Goal: Obtain resource: Download file/media

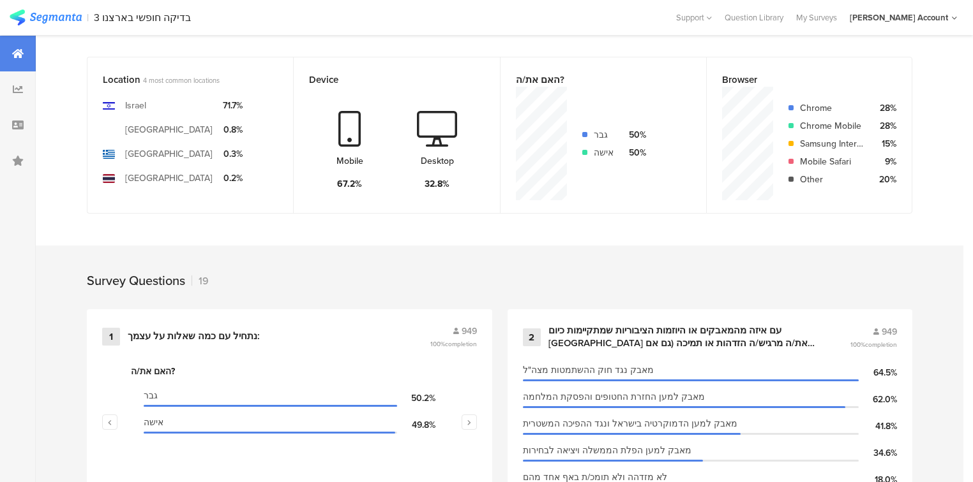
scroll to position [562, 0]
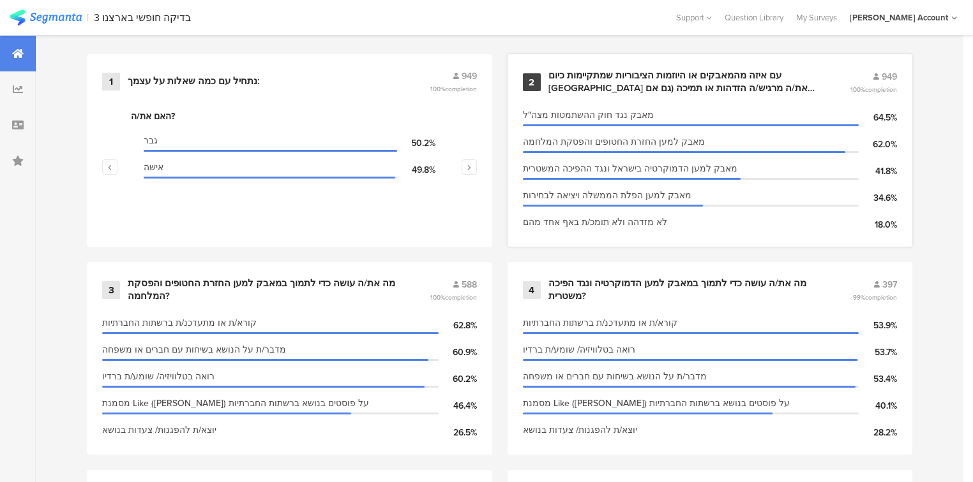
click at [599, 82] on div "עם איזה מהמאבקים או היוזמות הציבוריות שמתקיימות כיום בישראל את/ה מרגיש/ה הזדהות…" at bounding box center [683, 82] width 271 height 25
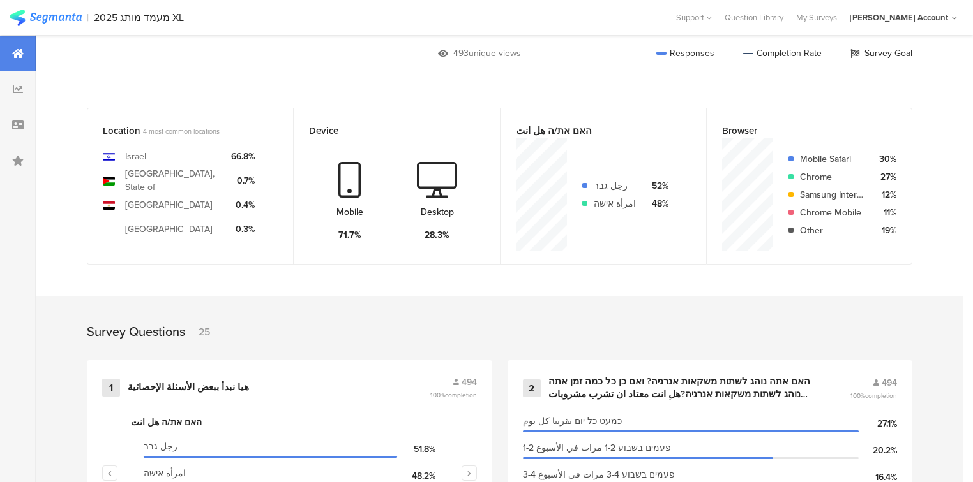
scroll to position [511, 0]
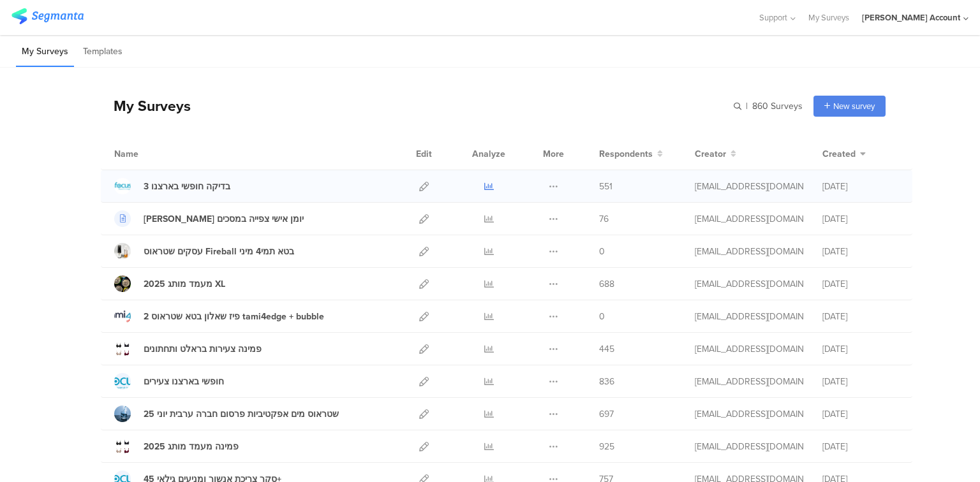
click at [484, 186] on icon at bounding box center [489, 187] width 10 height 10
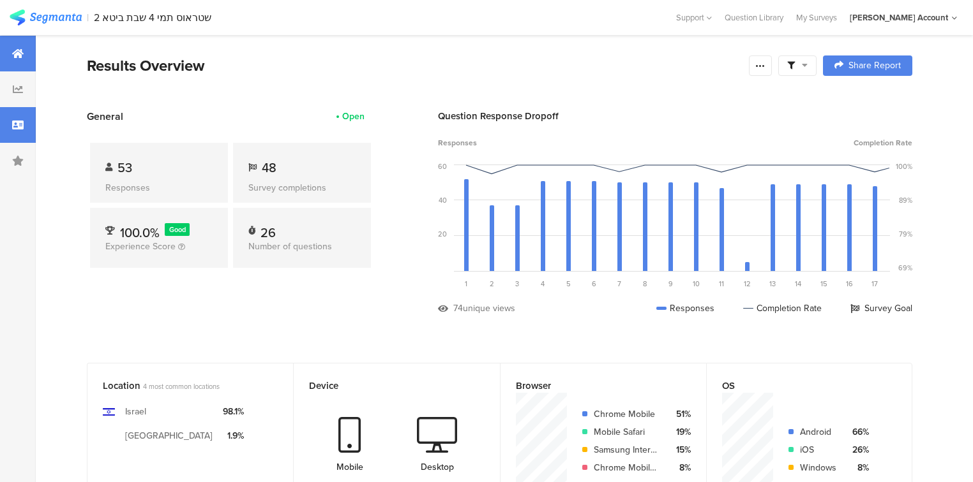
click at [15, 131] on div at bounding box center [18, 125] width 36 height 36
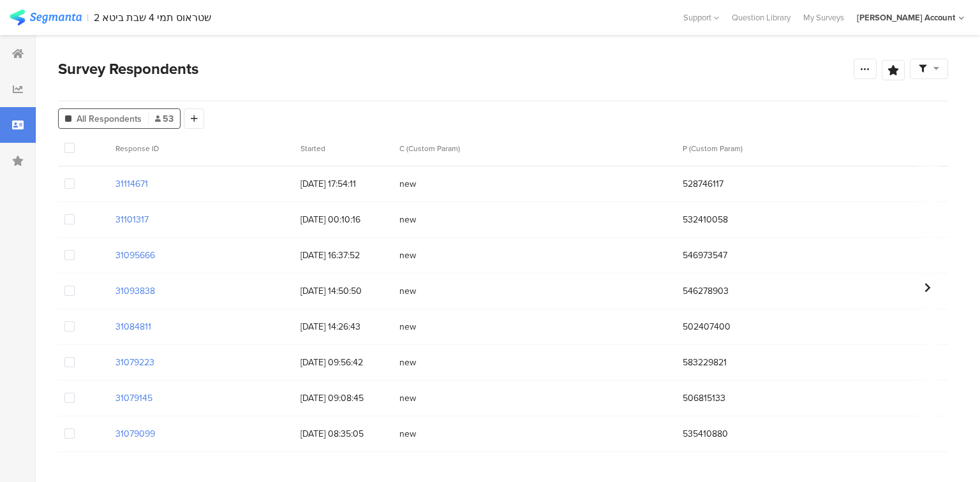
click at [66, 255] on span at bounding box center [69, 255] width 10 height 10
click at [75, 250] on input "checkbox" at bounding box center [75, 250] width 0 height 0
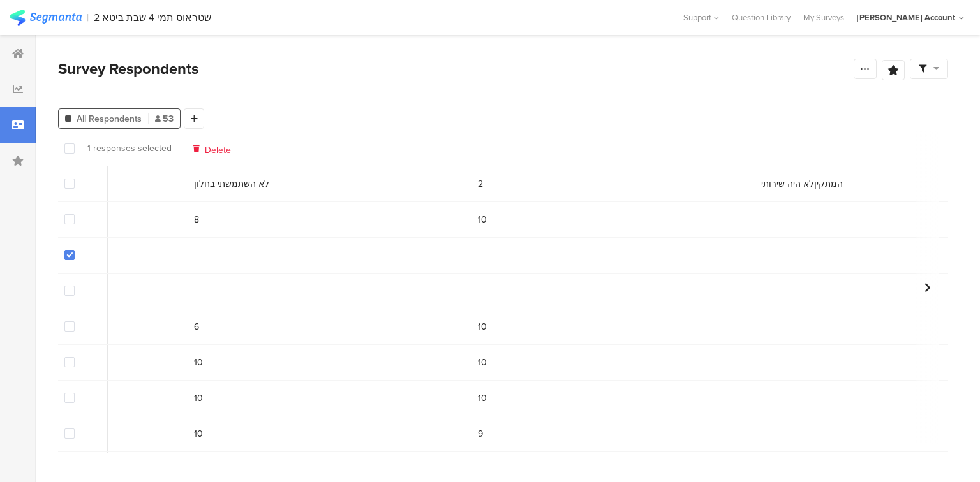
scroll to position [0, 8121]
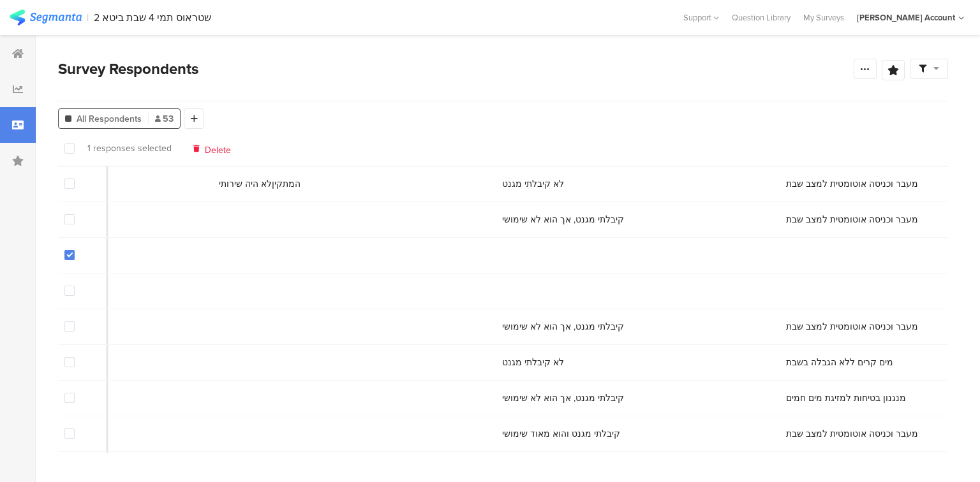
click at [212, 151] on span "Delete" at bounding box center [218, 149] width 26 height 10
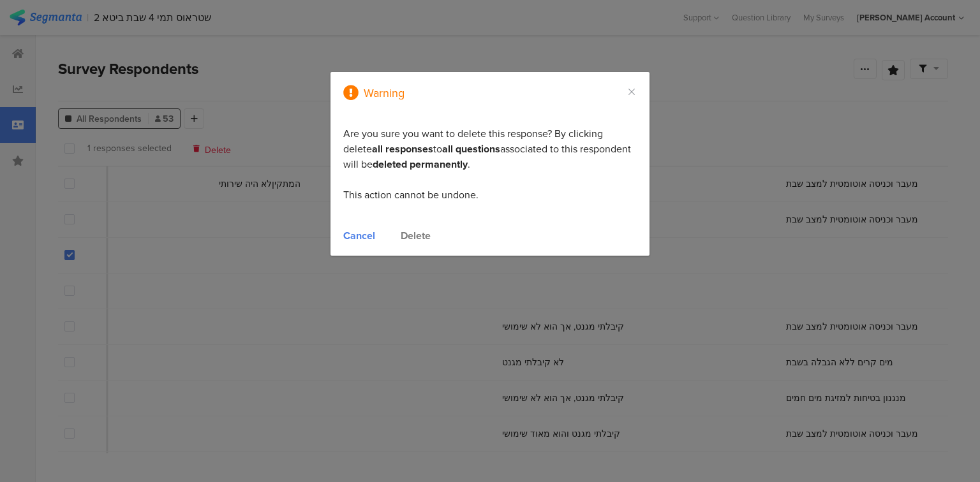
click at [417, 234] on div "Delete" at bounding box center [416, 235] width 30 height 15
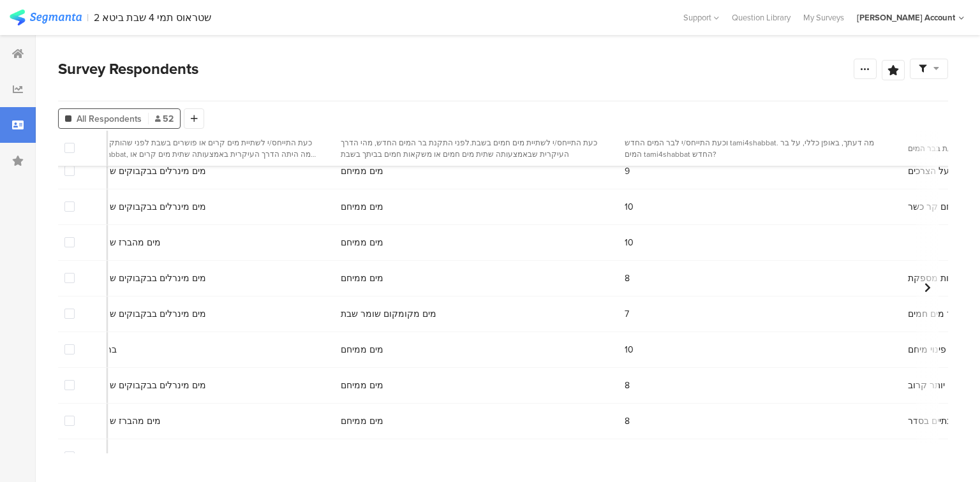
scroll to position [0, 1760]
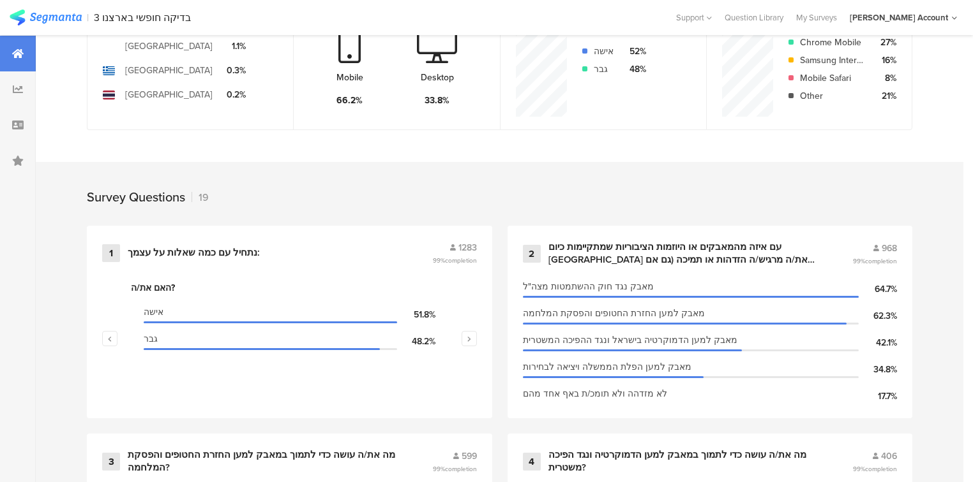
scroll to position [562, 0]
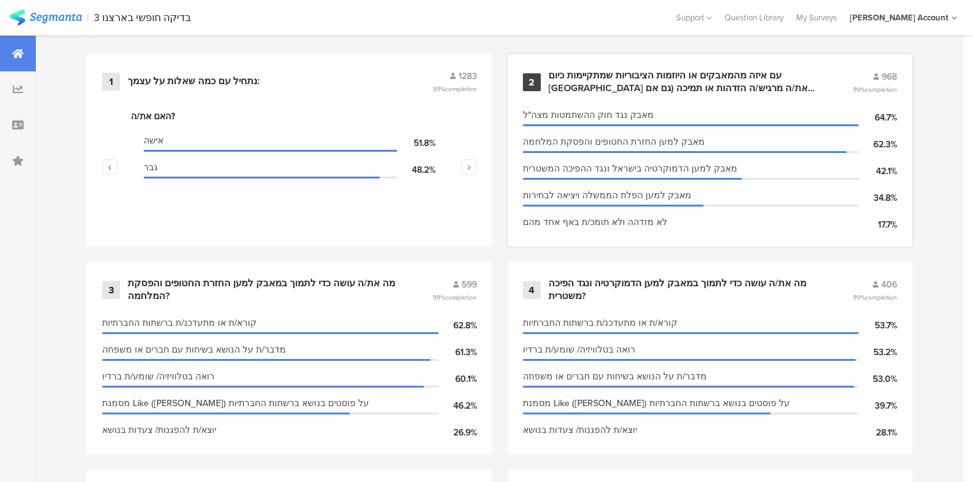
click at [567, 82] on div "עם איזה מהמאבקים או היוזמות הציבוריות שמתקיימות כיום [GEOGRAPHIC_DATA] את/ה מרג…" at bounding box center [685, 82] width 274 height 25
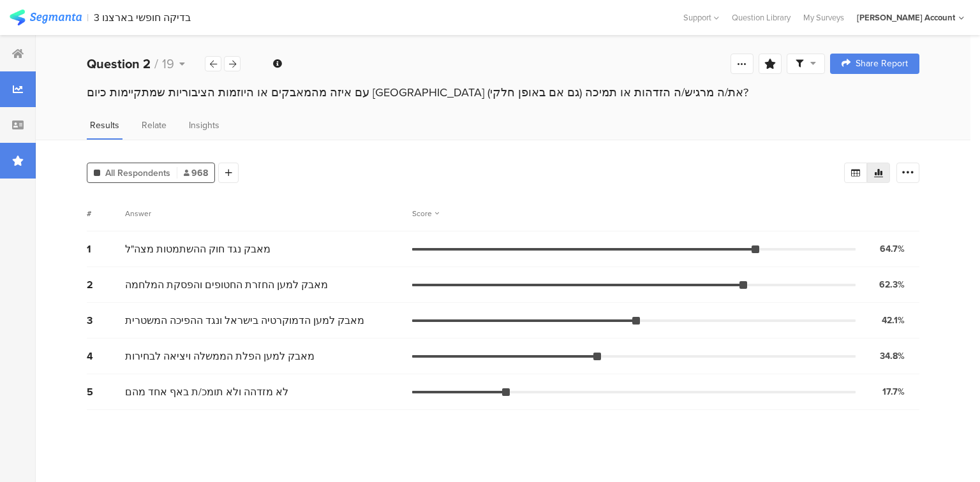
click at [23, 170] on div at bounding box center [18, 161] width 36 height 36
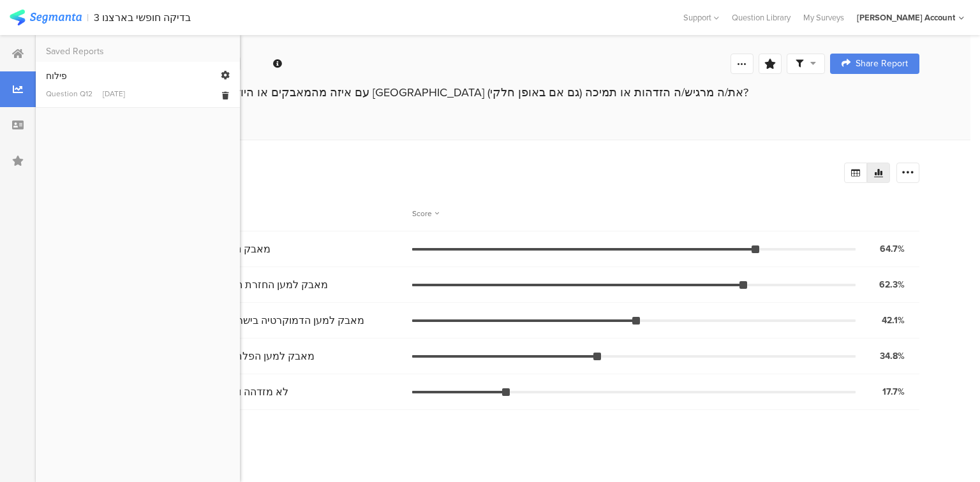
click at [67, 84] on link "פילוח Question Q12 [DATE]" at bounding box center [138, 85] width 184 height 30
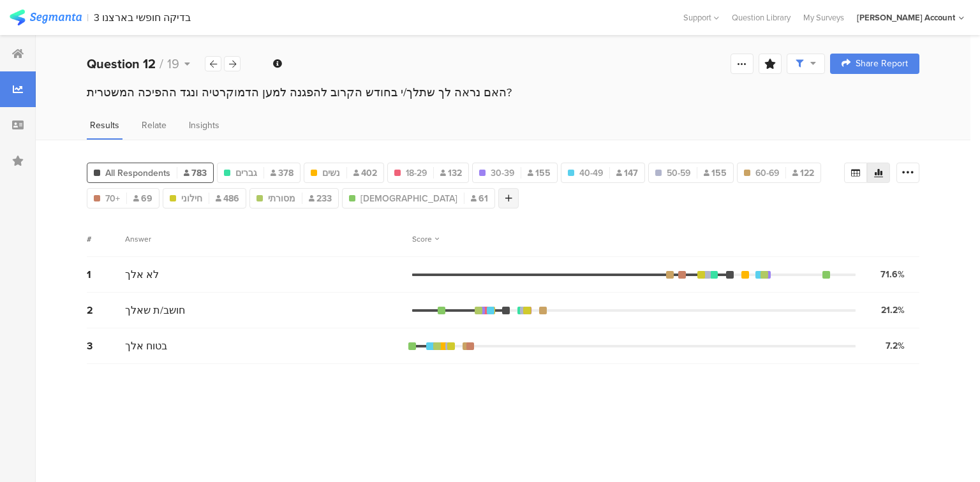
click at [505, 195] on icon at bounding box center [508, 198] width 7 height 9
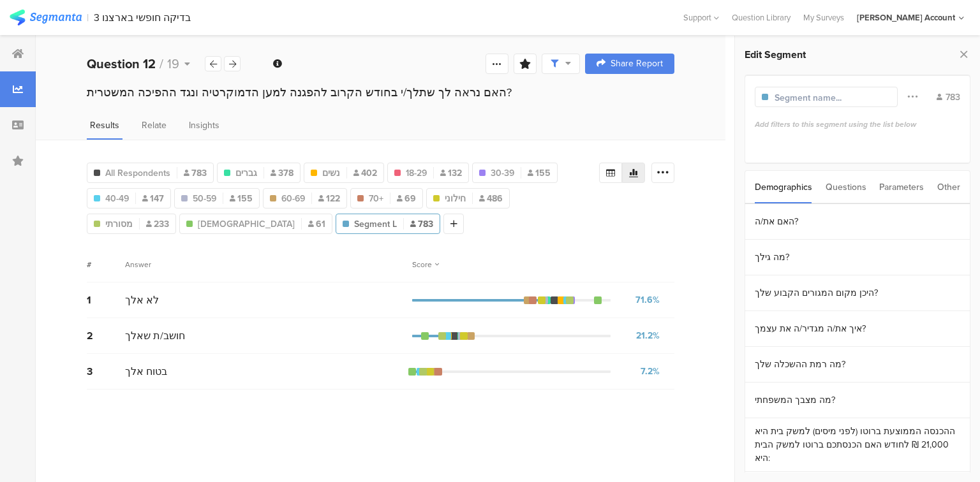
click at [842, 187] on div "Questions" at bounding box center [846, 187] width 41 height 33
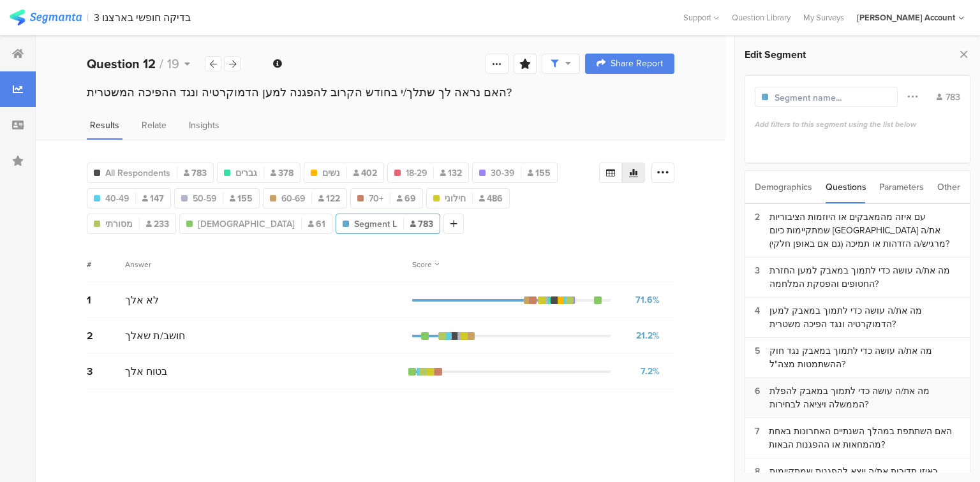
scroll to position [102, 0]
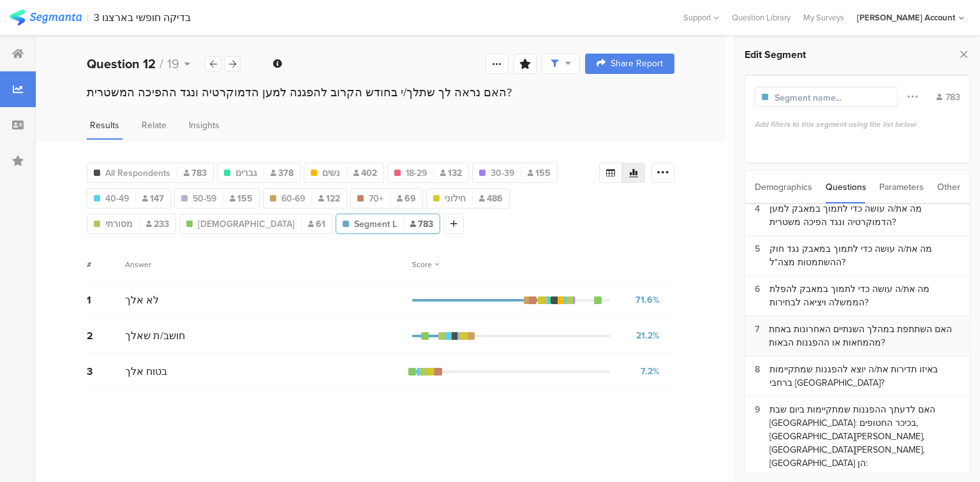
click at [847, 334] on div "האם השתתפת במהלך השנתיים האחרונות באחת מהמחאות או ההפגנות הבאות?" at bounding box center [864, 336] width 191 height 27
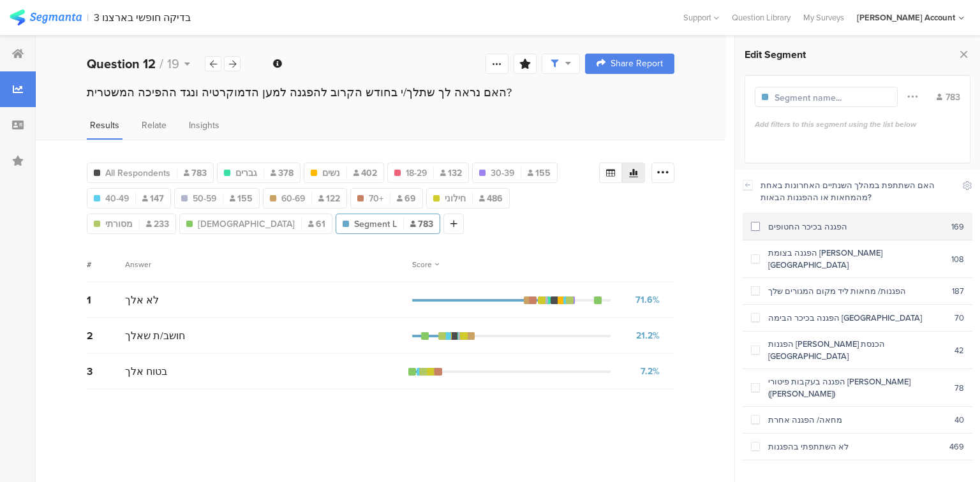
click at [793, 232] on div "הפגנה בכיכר החטופים" at bounding box center [855, 227] width 191 height 12
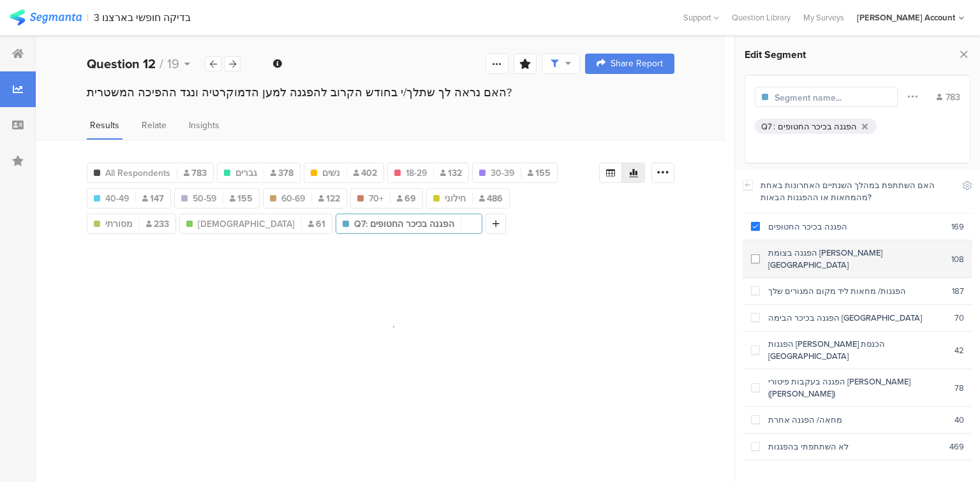
click at [795, 255] on div "הפגנה בצומת [PERSON_NAME] [GEOGRAPHIC_DATA]" at bounding box center [855, 259] width 191 height 24
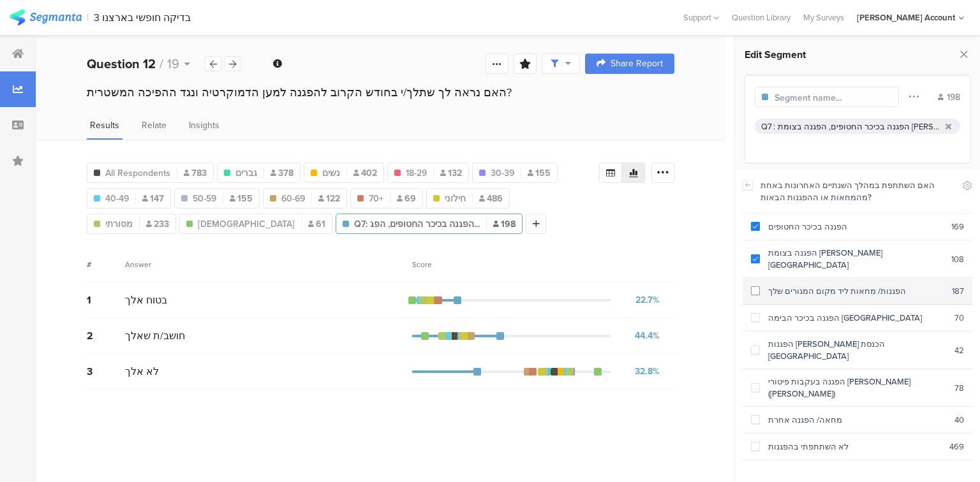
click at [801, 285] on div "הפגנות/ מחאות ליד מקום המגורים שלך" at bounding box center [856, 291] width 192 height 12
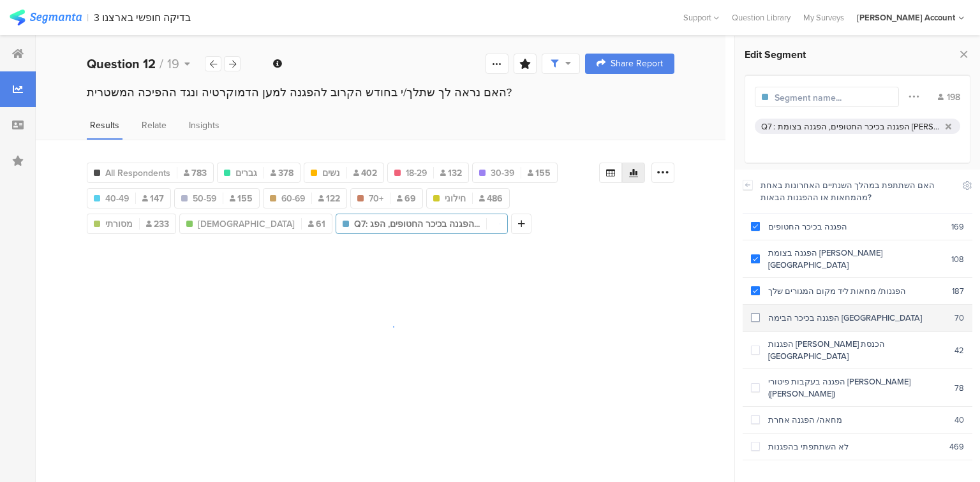
click at [798, 305] on section "הפגנה בכיכר הבימה [GEOGRAPHIC_DATA] 70" at bounding box center [858, 318] width 230 height 27
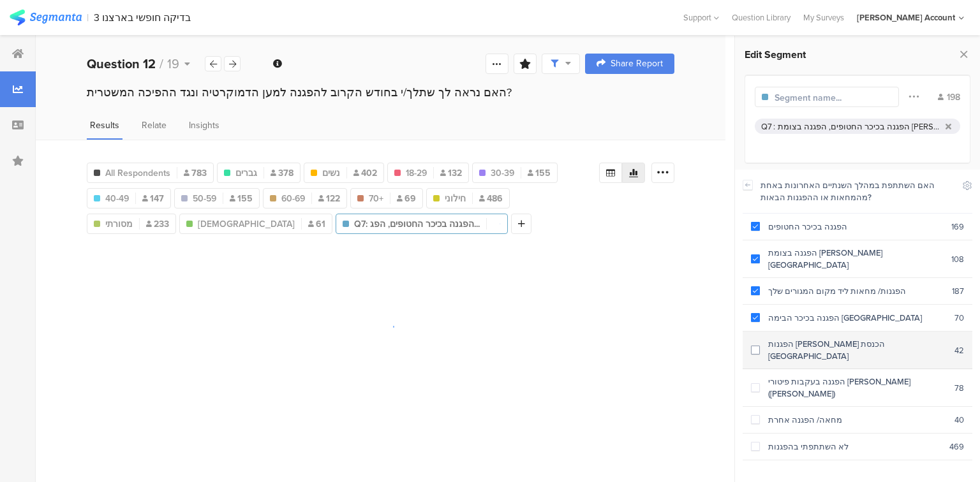
click at [805, 338] on div "הפגנות [PERSON_NAME] הכנסת [GEOGRAPHIC_DATA]" at bounding box center [857, 350] width 195 height 24
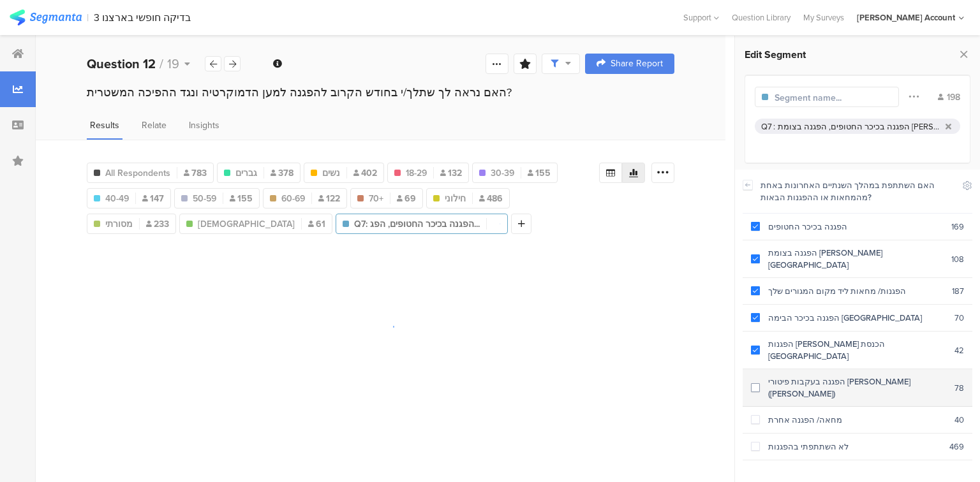
click at [813, 376] on div "הפגנה בעקבות פיטורי [PERSON_NAME] ([PERSON_NAME])" at bounding box center [857, 388] width 195 height 24
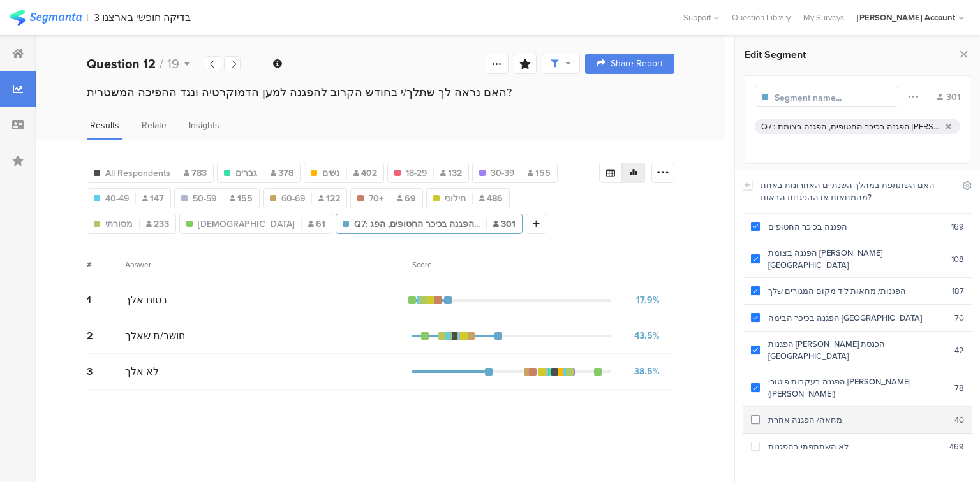
click at [812, 414] on div "מחאה/ הפגנה אחרת" at bounding box center [857, 420] width 195 height 12
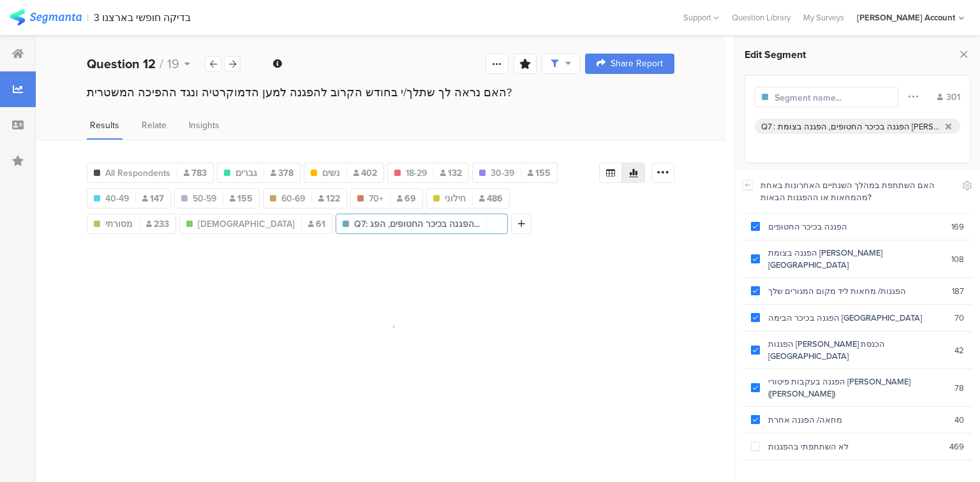
click at [808, 96] on input "text" at bounding box center [830, 97] width 111 height 13
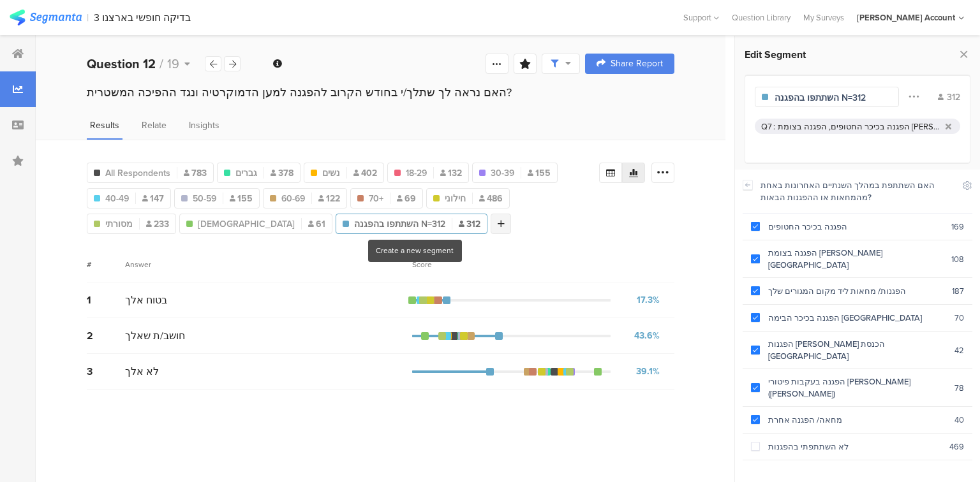
type input "השתתפו בהפגנה N=312"
click at [498, 220] on icon at bounding box center [501, 224] width 7 height 9
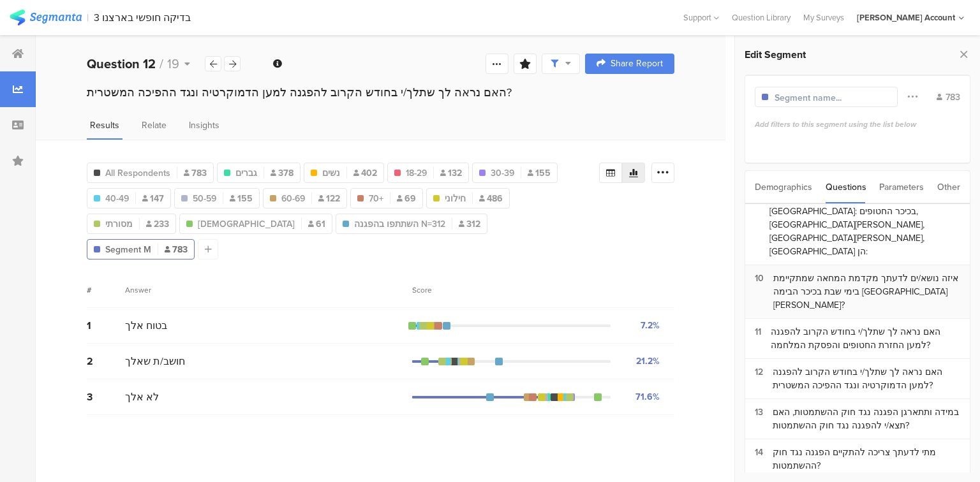
scroll to position [255, 0]
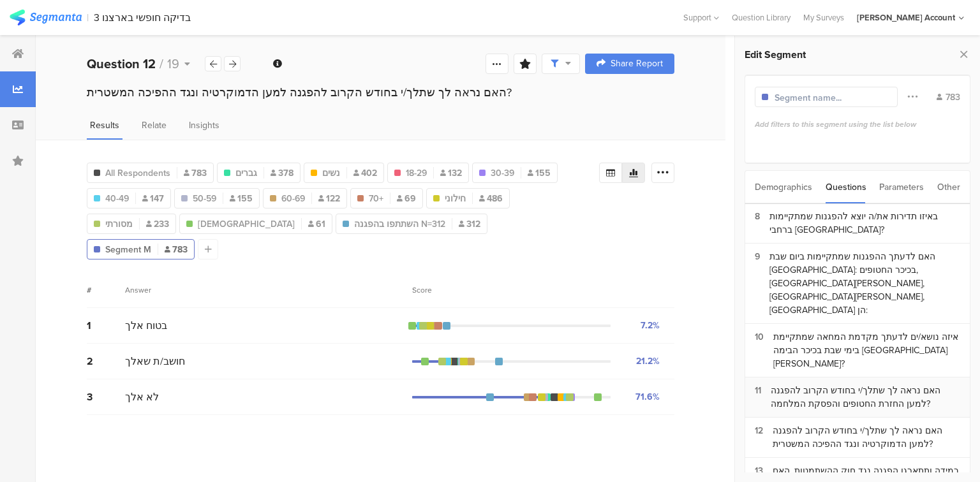
click at [832, 384] on div "האם נראה לך שתלך/י בחודש הקרוב להפגנה למען החזרת החטופים והפסקת המלחמה?" at bounding box center [866, 397] width 190 height 27
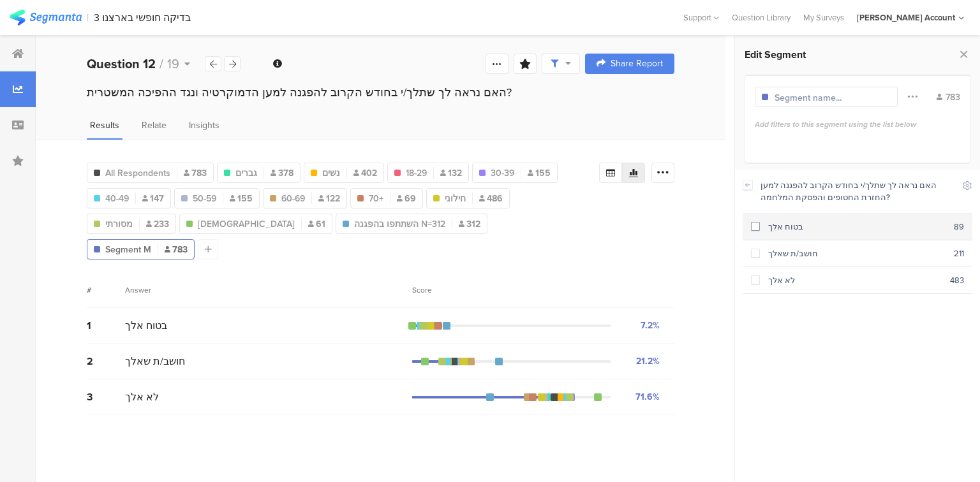
click at [792, 223] on div "בטוח אלך" at bounding box center [857, 227] width 194 height 12
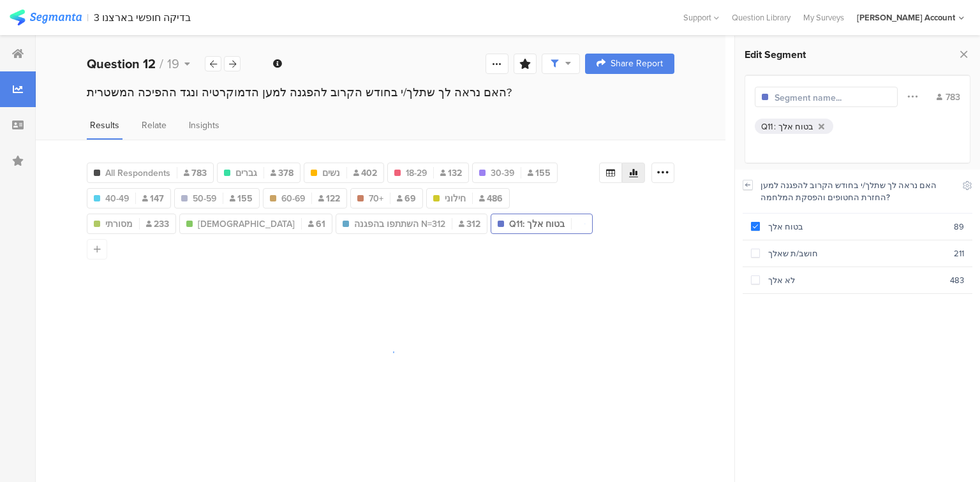
click at [745, 184] on icon at bounding box center [747, 185] width 9 height 10
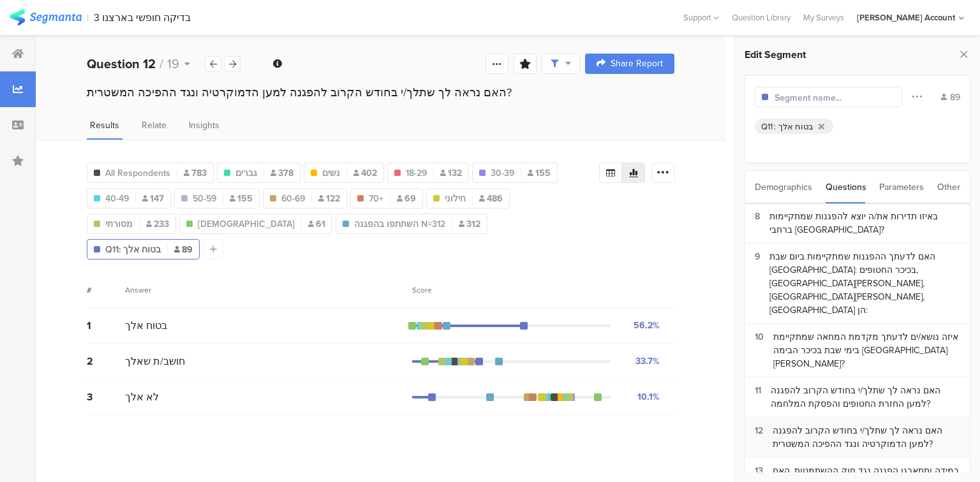
click at [827, 424] on div "האם נראה לך שתלך/י בחודש הקרוב להפגנה למען הדמוקרטיה ונגד ההפיכה המשטרית?" at bounding box center [867, 437] width 188 height 27
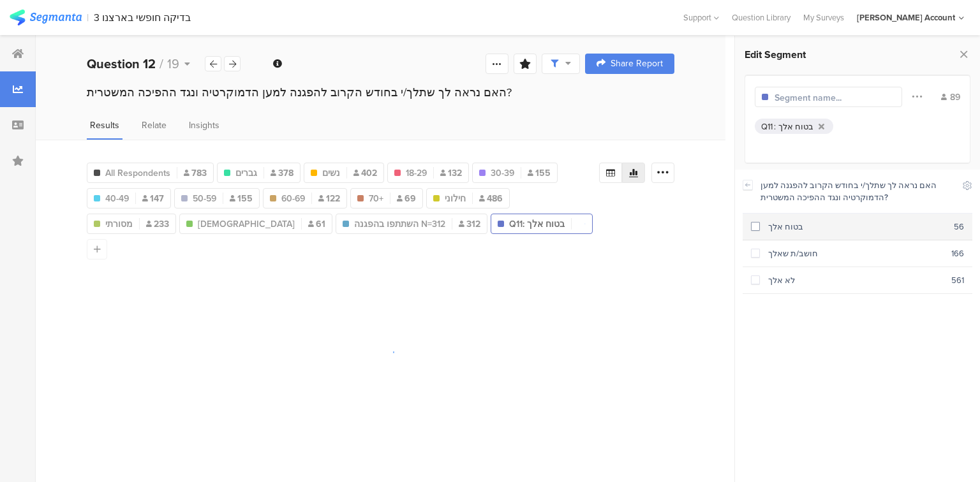
click at [789, 232] on section "בטוח אלך 56" at bounding box center [858, 227] width 230 height 27
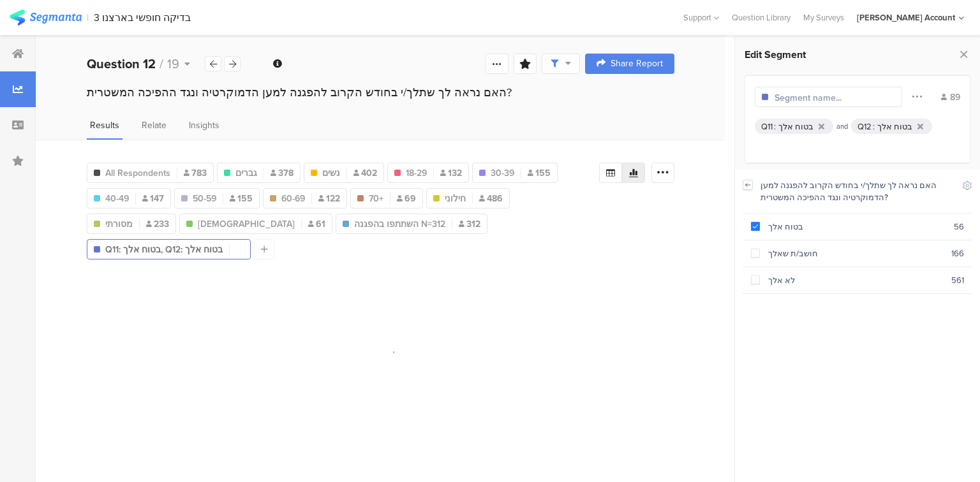
click at [746, 184] on icon at bounding box center [748, 184] width 4 height 3
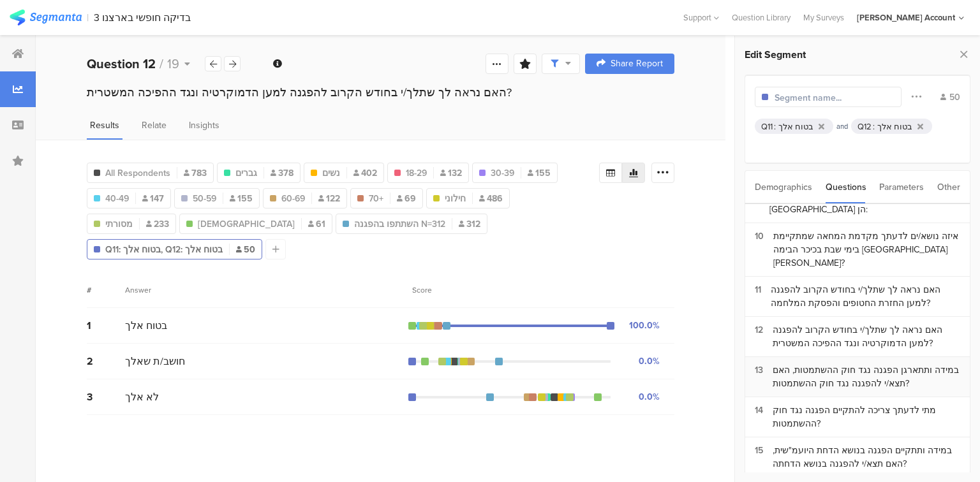
scroll to position [357, 0]
click at [796, 362] on div "במידה ותתארגן הפגנה נגד חוק ההשתמטות, האם תצא/י להפגנה נגד חוק ההשתמטות?" at bounding box center [867, 375] width 188 height 27
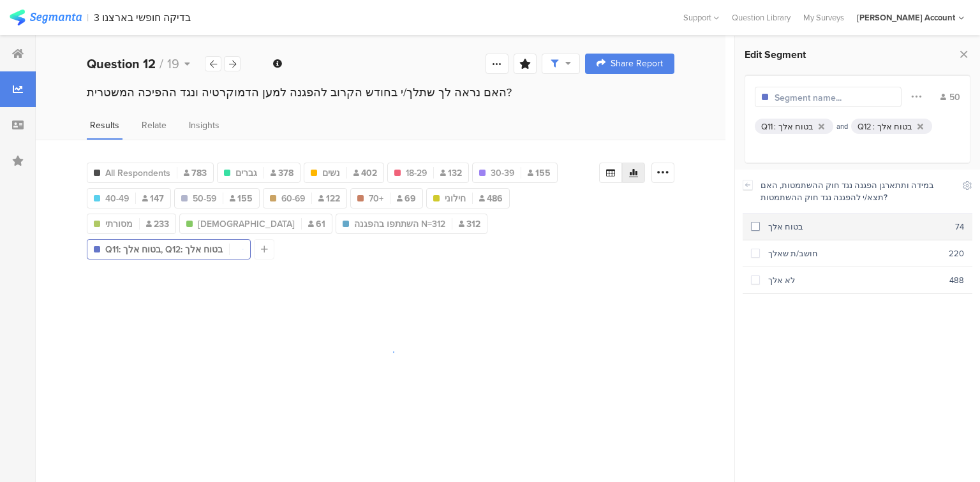
click at [791, 230] on div "בטוח אלך" at bounding box center [857, 227] width 195 height 12
click at [746, 184] on icon at bounding box center [748, 184] width 4 height 3
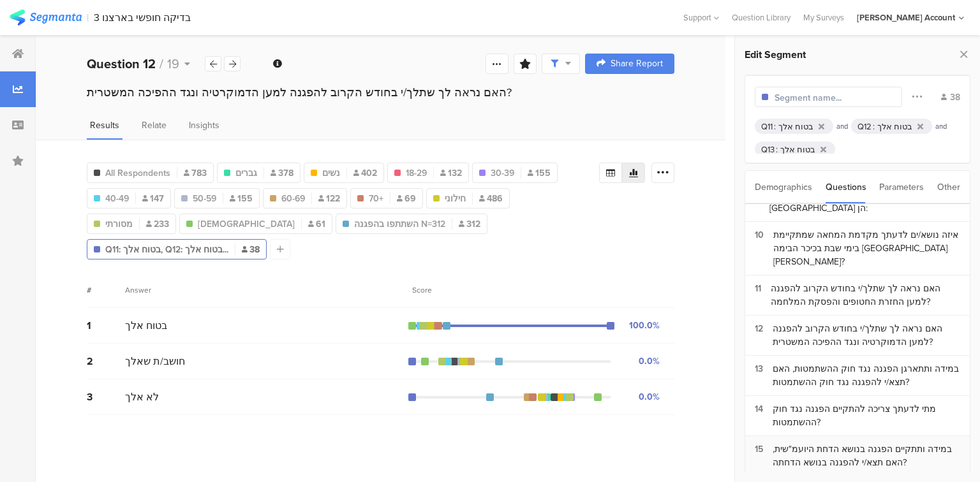
click at [798, 443] on div "במידה ותתקיים הפגנה בנושא הדחת היועמ"שית, האם תצא/י להפגנה בנושא הדחתה?" at bounding box center [867, 456] width 188 height 27
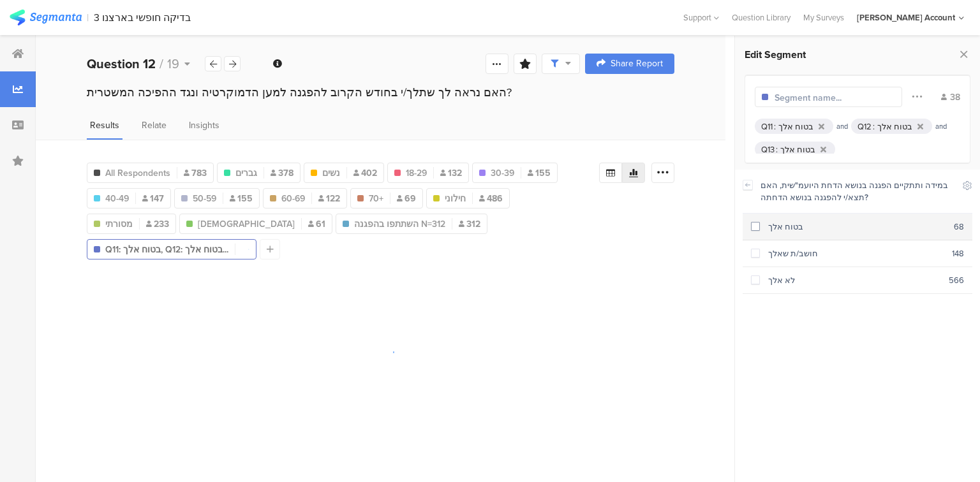
click at [794, 235] on section "בטוח אלך 68" at bounding box center [858, 227] width 230 height 27
click at [747, 184] on icon at bounding box center [747, 185] width 9 height 10
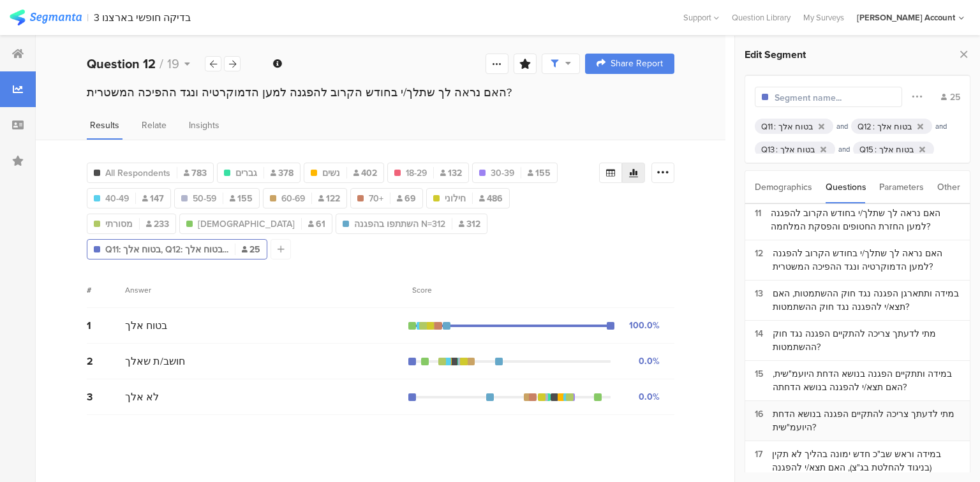
scroll to position [459, 0]
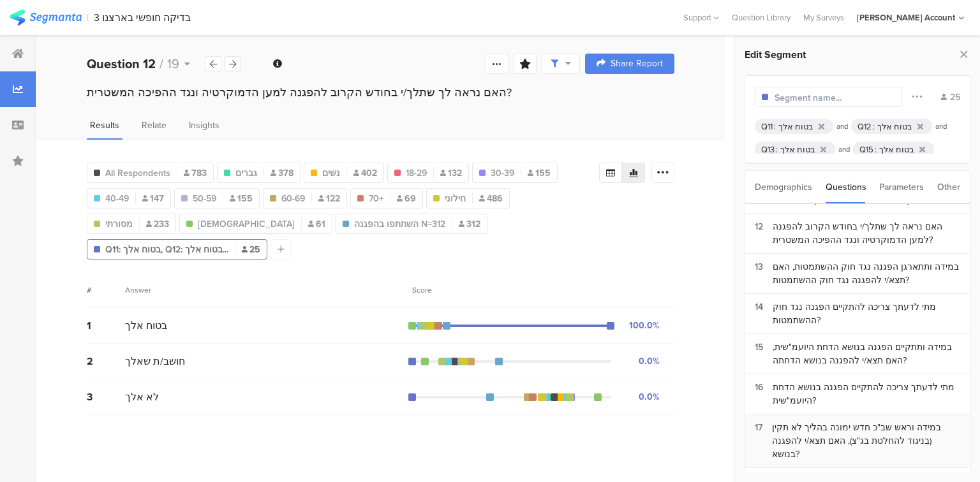
click at [807, 421] on div "במידה וראש שב"כ חדש ימונה בהליך לא תקין (בניגוד להחלטת בג"צ), האם תצא/י להפגנה …" at bounding box center [866, 441] width 188 height 40
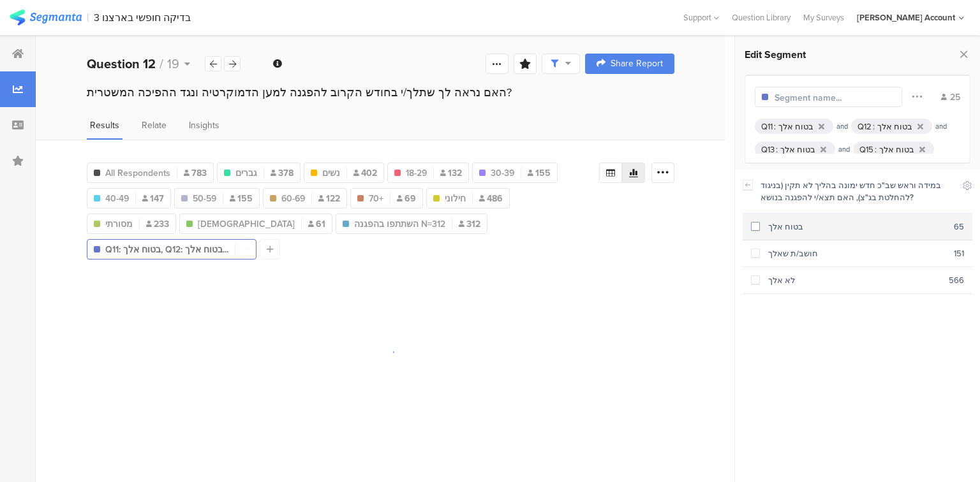
click at [773, 227] on div "בטוח אלך" at bounding box center [857, 227] width 194 height 12
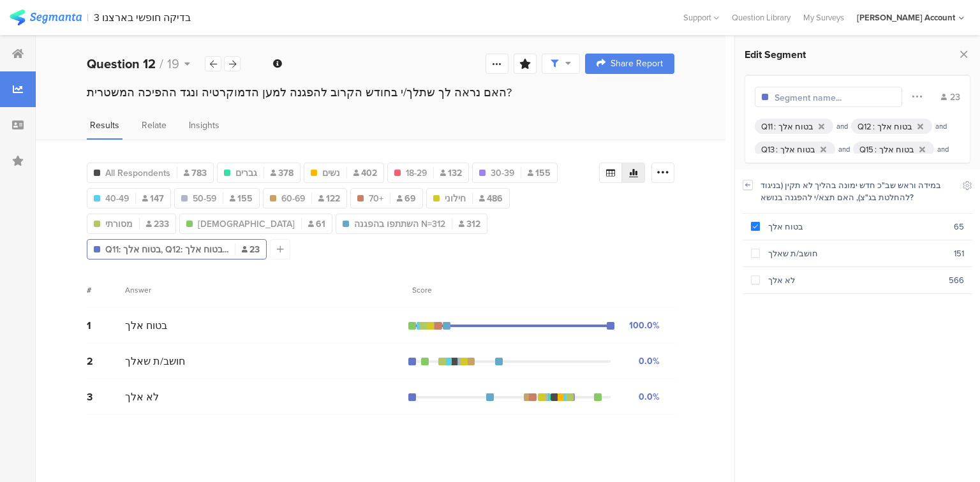
click at [748, 186] on icon at bounding box center [747, 185] width 9 height 10
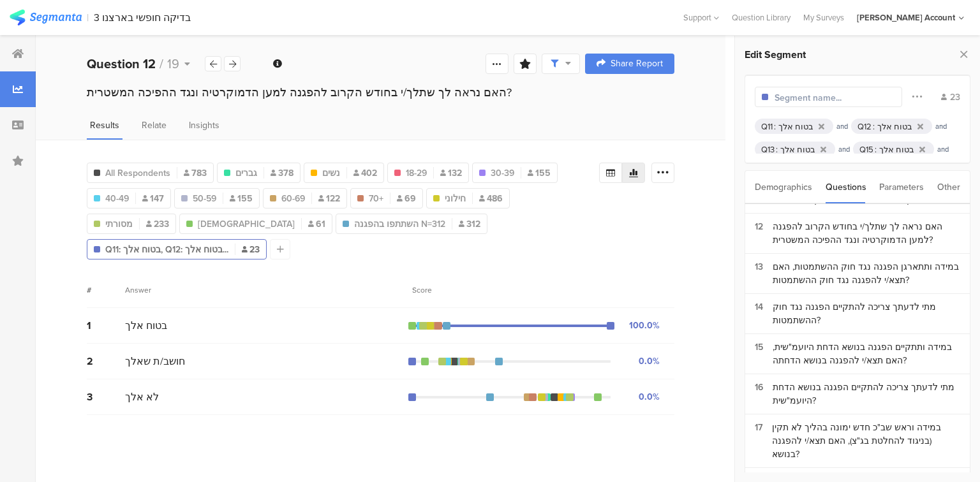
click at [816, 102] on input "text" at bounding box center [830, 97] width 111 height 13
click at [267, 246] on div at bounding box center [277, 249] width 20 height 20
click at [919, 148] on div at bounding box center [922, 149] width 11 height 8
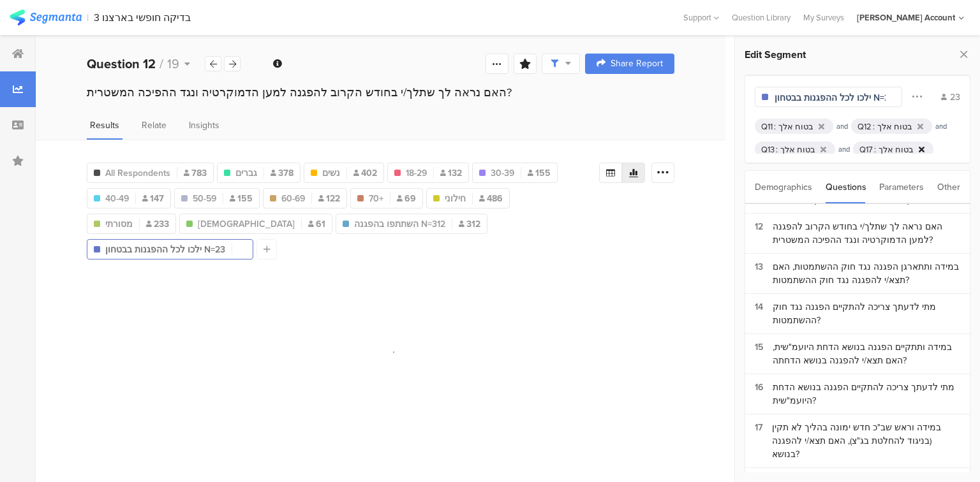
click at [919, 150] on icon at bounding box center [922, 149] width 6 height 8
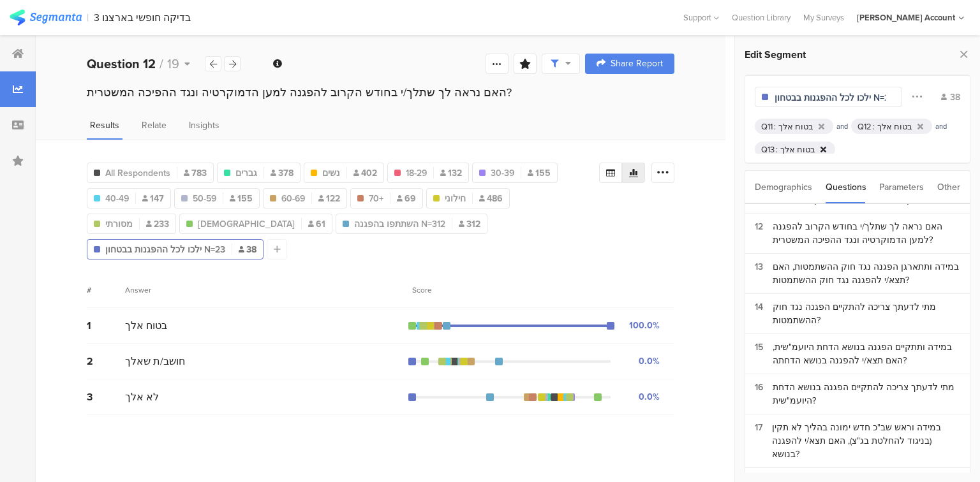
click at [821, 146] on icon at bounding box center [824, 149] width 6 height 8
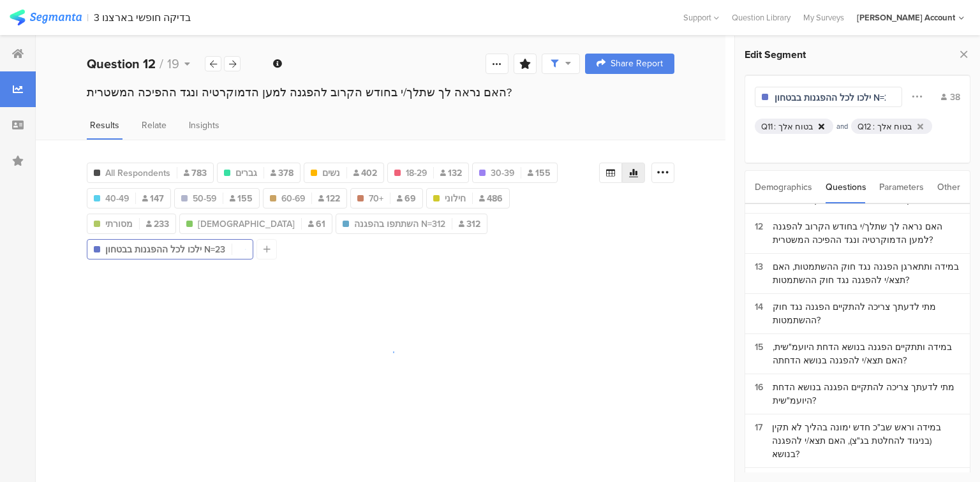
click at [819, 128] on icon at bounding box center [822, 127] width 6 height 8
click at [821, 124] on icon at bounding box center [824, 127] width 6 height 8
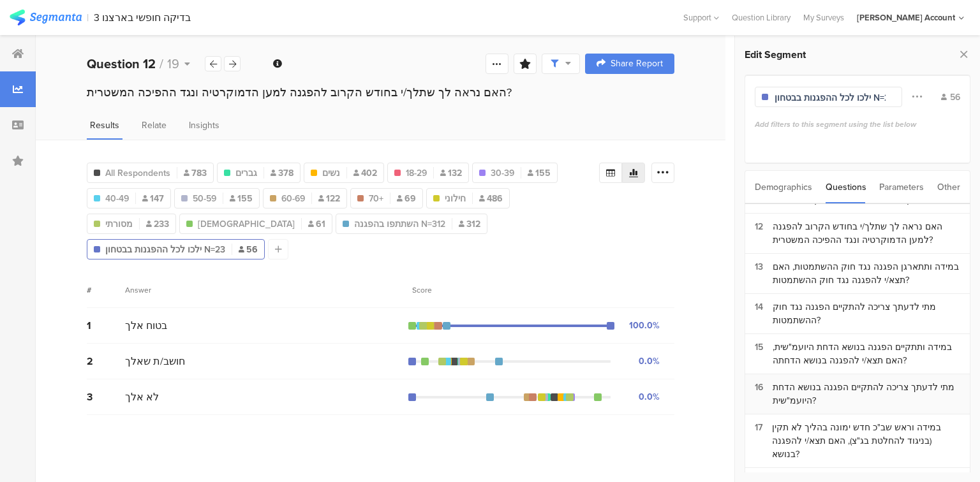
click at [800, 381] on div "מתי לדעתך צריכה להתקיים הפגנה בנושא הדחת היועמ"שית?" at bounding box center [867, 394] width 188 height 27
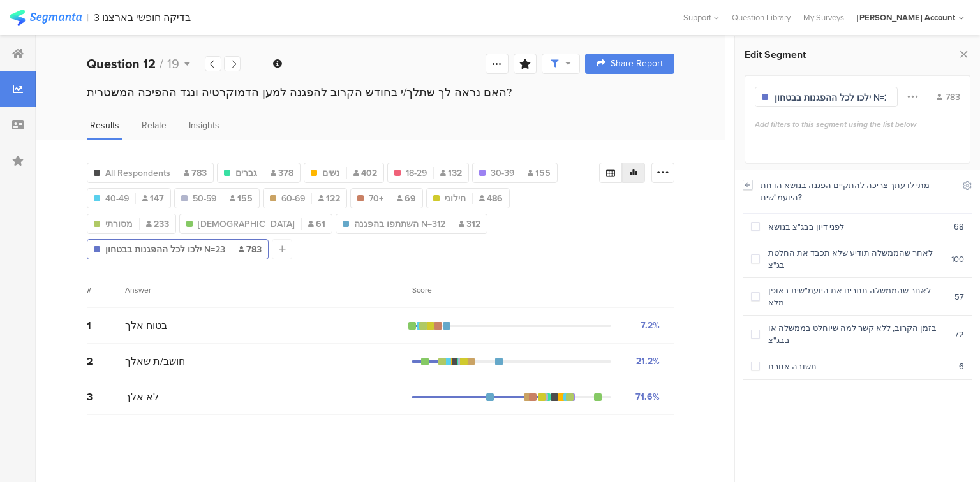
click at [748, 184] on icon at bounding box center [747, 185] width 9 height 10
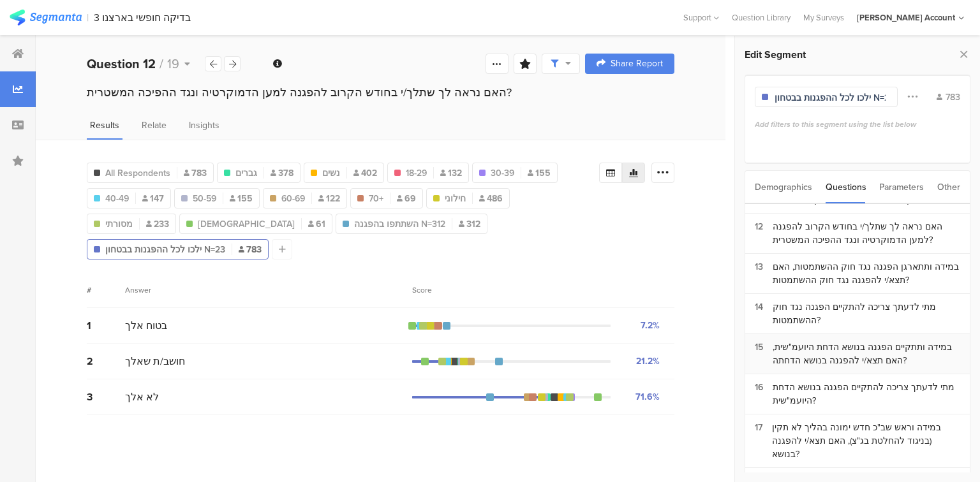
click at [819, 341] on div "במידה ותתקיים הפגנה בנושא הדחת היועמ"שית, האם תצא/י להפגנה בנושא הדחתה?" at bounding box center [867, 354] width 188 height 27
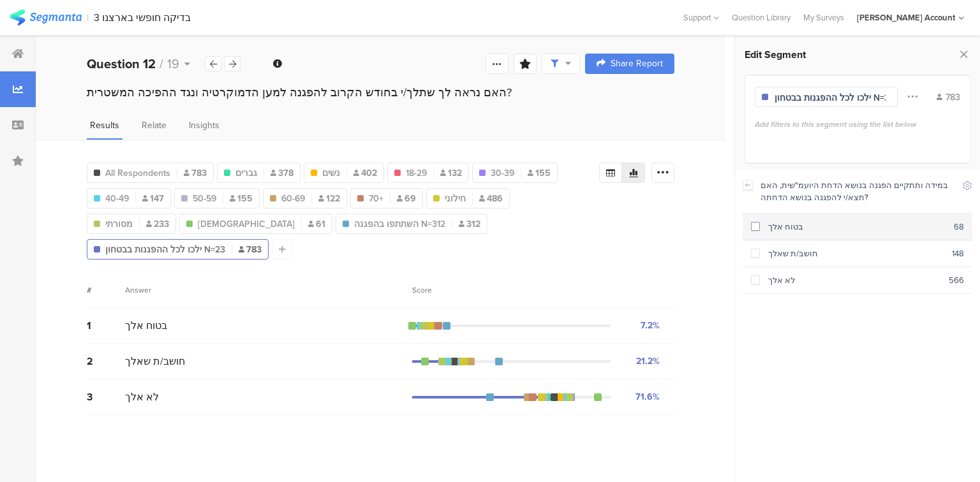
click at [806, 232] on section "בטוח אלך 68" at bounding box center [858, 227] width 230 height 27
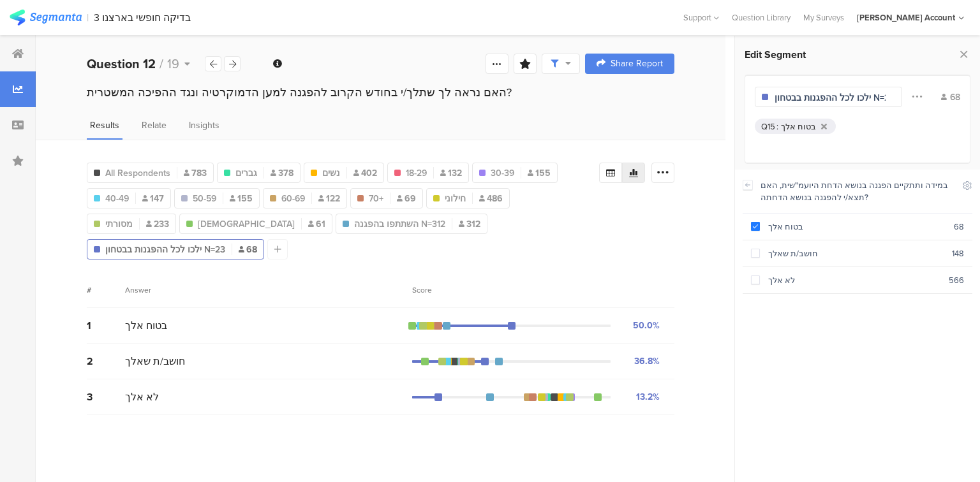
click at [851, 97] on input "ילכו לכל ההפגנות בבטחון N=23" at bounding box center [830, 97] width 111 height 13
click at [287, 239] on div at bounding box center [277, 249] width 20 height 20
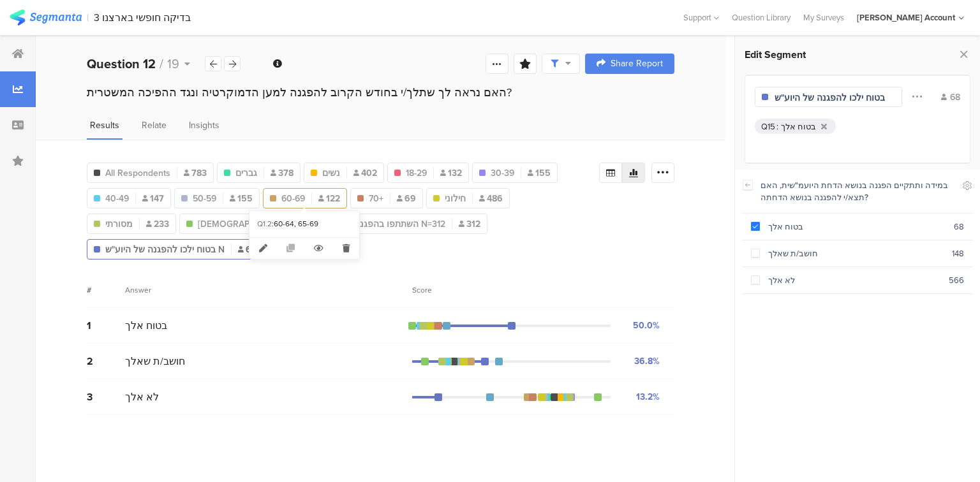
click at [294, 198] on span "60-69" at bounding box center [293, 198] width 24 height 13
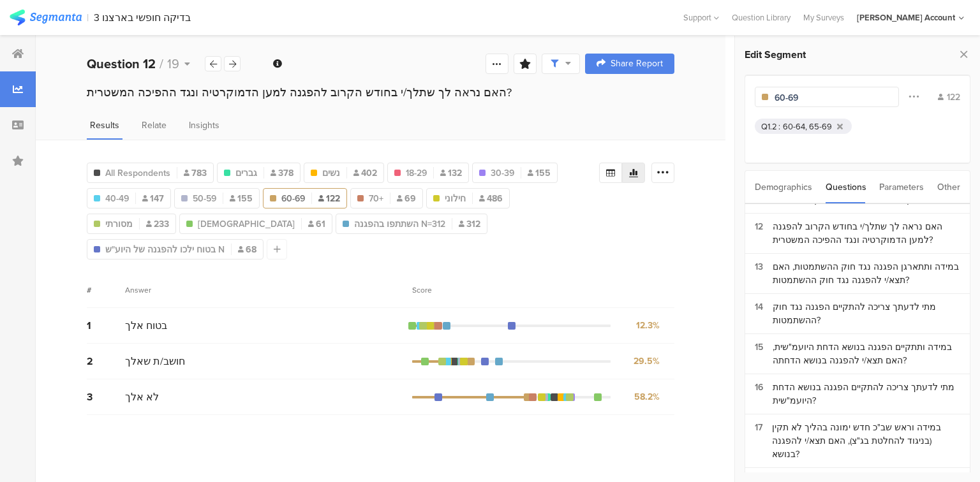
click at [294, 198] on span "60-69" at bounding box center [293, 198] width 24 height 13
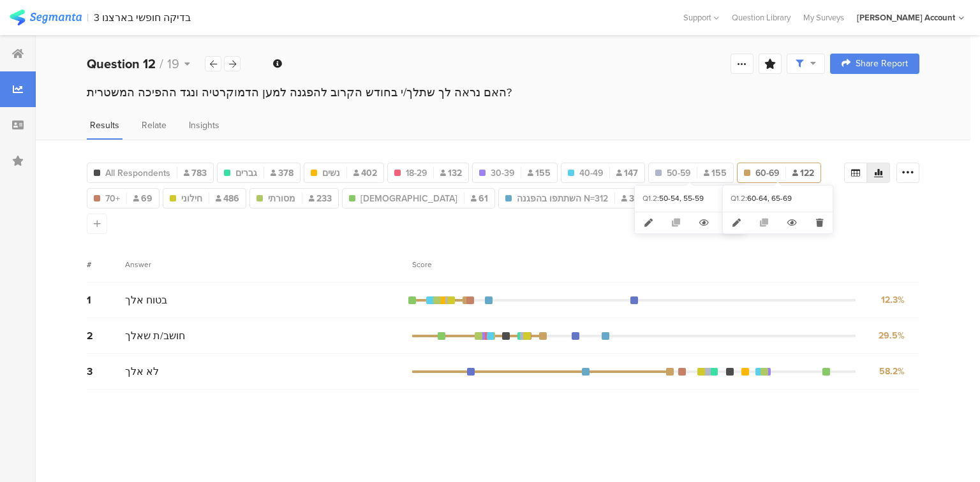
click at [764, 173] on span "60-69" at bounding box center [768, 173] width 24 height 13
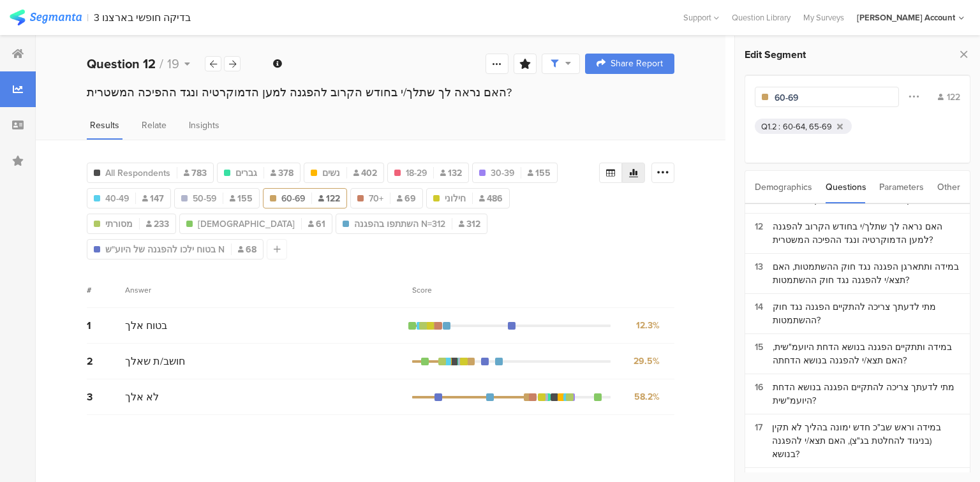
click at [814, 126] on div "60-64, 65-69" at bounding box center [807, 127] width 49 height 12
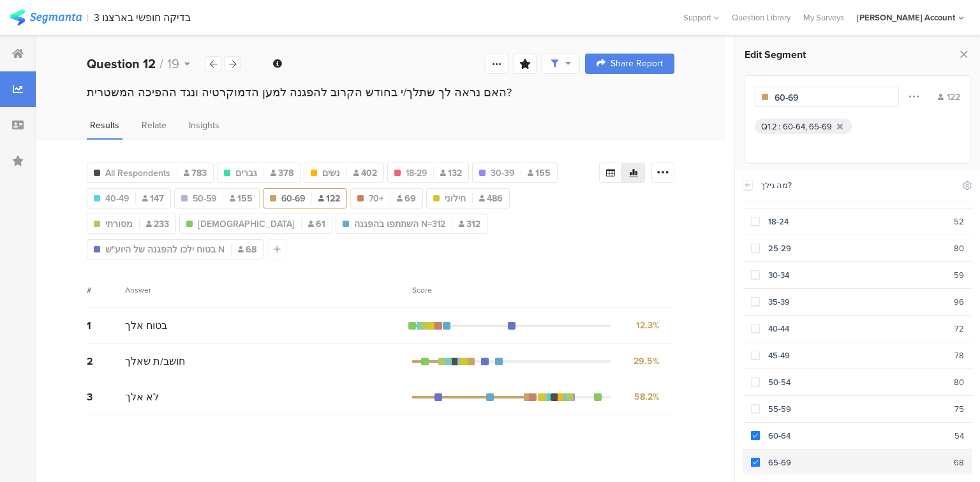
scroll to position [39, 0]
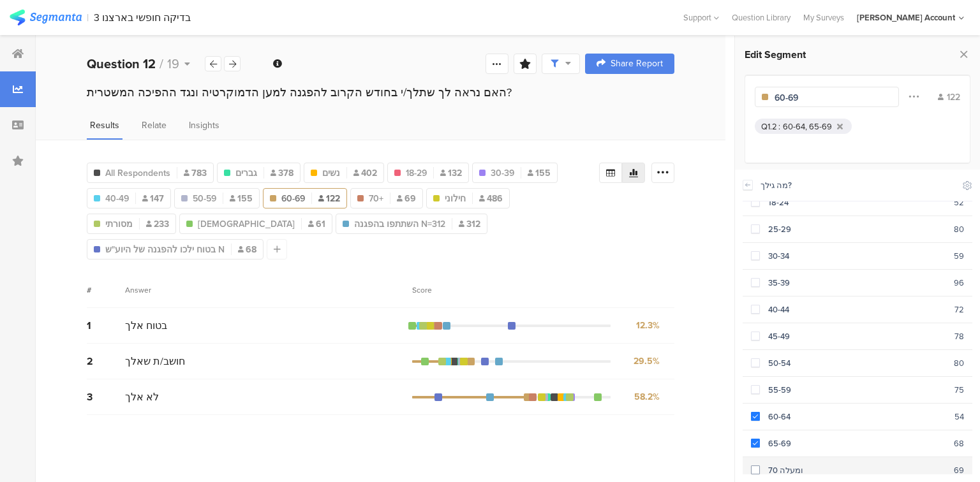
click at [779, 465] on div "70 ומעלה" at bounding box center [857, 471] width 194 height 12
drag, startPoint x: 768, startPoint y: 96, endPoint x: 757, endPoint y: 96, distance: 10.2
click at [757, 96] on div "60-69" at bounding box center [828, 97] width 146 height 20
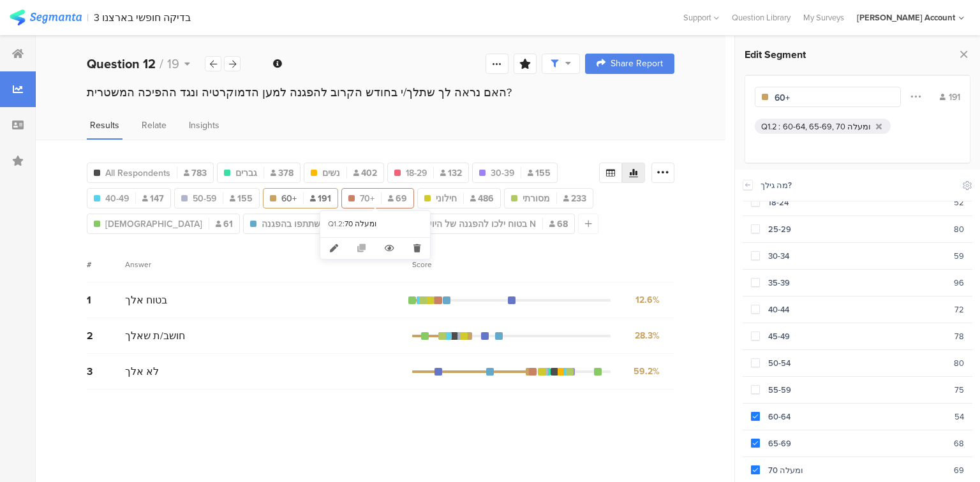
click at [370, 198] on span "70+" at bounding box center [367, 198] width 15 height 13
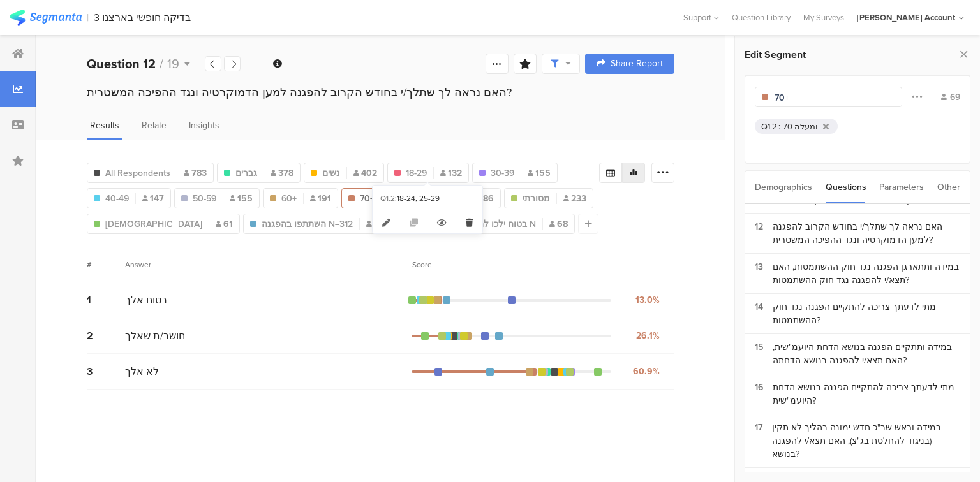
click at [467, 222] on icon at bounding box center [469, 223] width 26 height 21
type input "נשים"
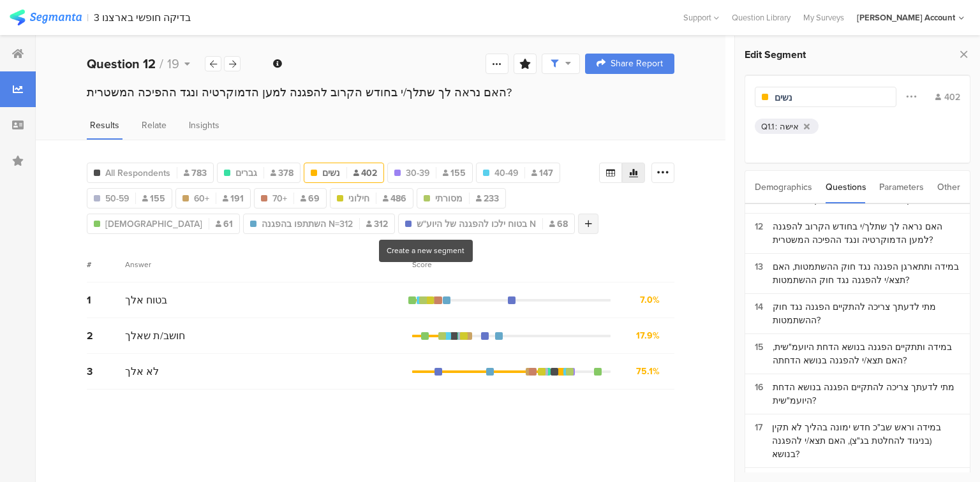
click at [578, 223] on div at bounding box center [588, 224] width 20 height 20
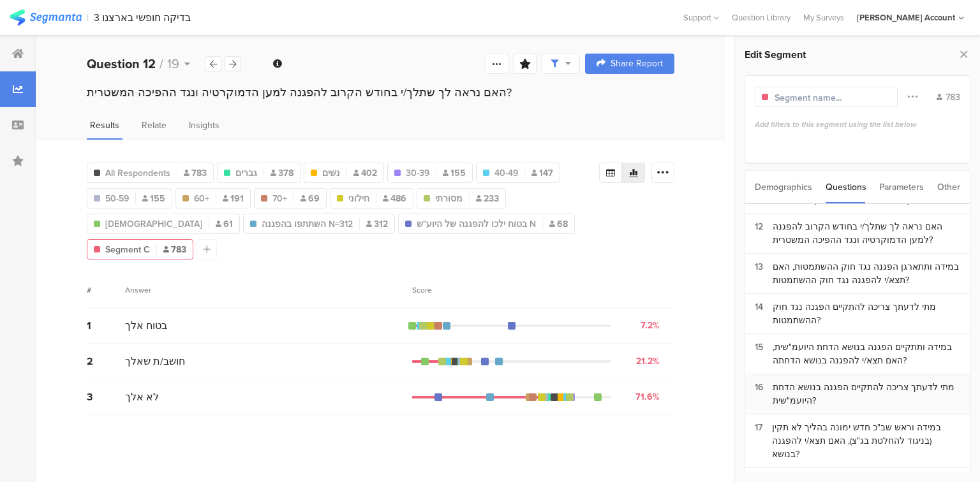
click at [856, 381] on div "מתי לדעתך צריכה להתקיים הפגנה בנושא הדחת היועמ"שית?" at bounding box center [867, 394] width 188 height 27
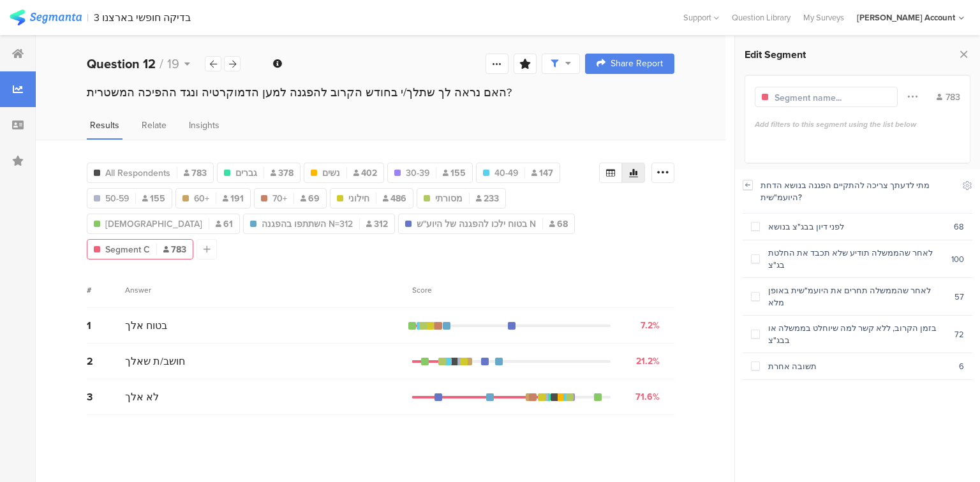
click at [749, 188] on icon at bounding box center [747, 185] width 9 height 10
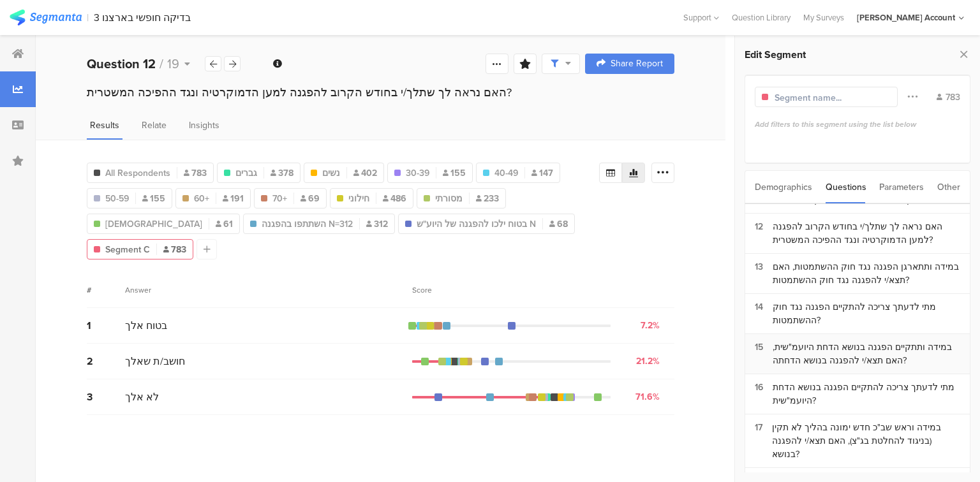
click at [800, 341] on div "במידה ותתקיים הפגנה בנושא הדחת היועמ"שית, האם תצא/י להפגנה בנושא הדחתה?" at bounding box center [867, 354] width 188 height 27
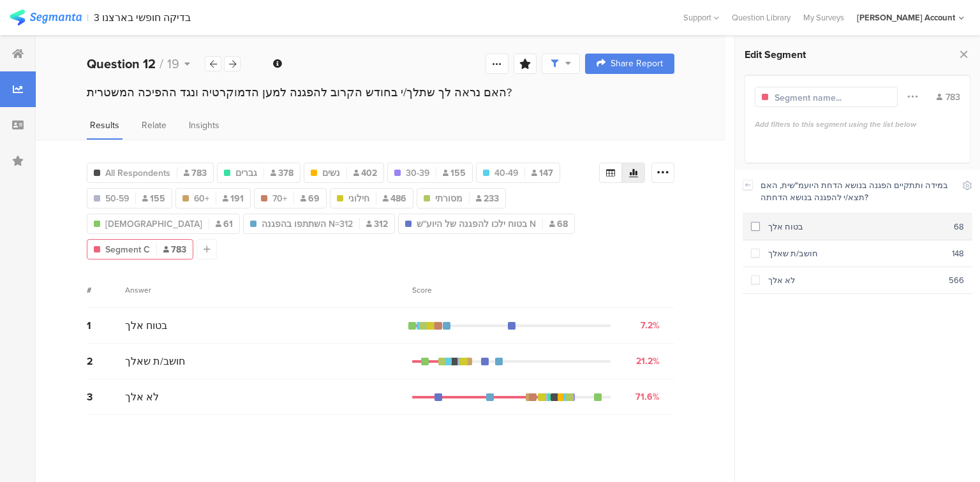
click at [775, 230] on div "בטוח אלך" at bounding box center [857, 227] width 194 height 12
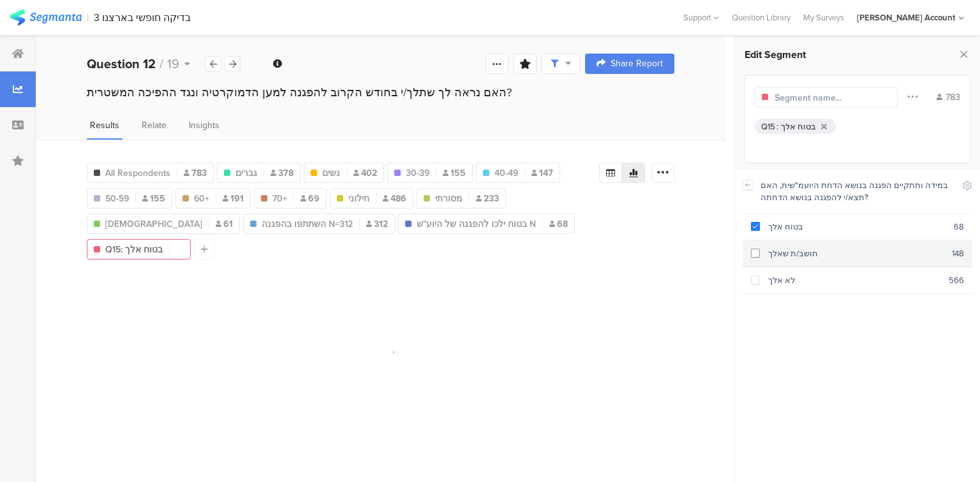
click at [781, 254] on div "חושב/ת שאלך" at bounding box center [856, 254] width 192 height 12
click at [851, 96] on input "text" at bounding box center [830, 97] width 111 height 13
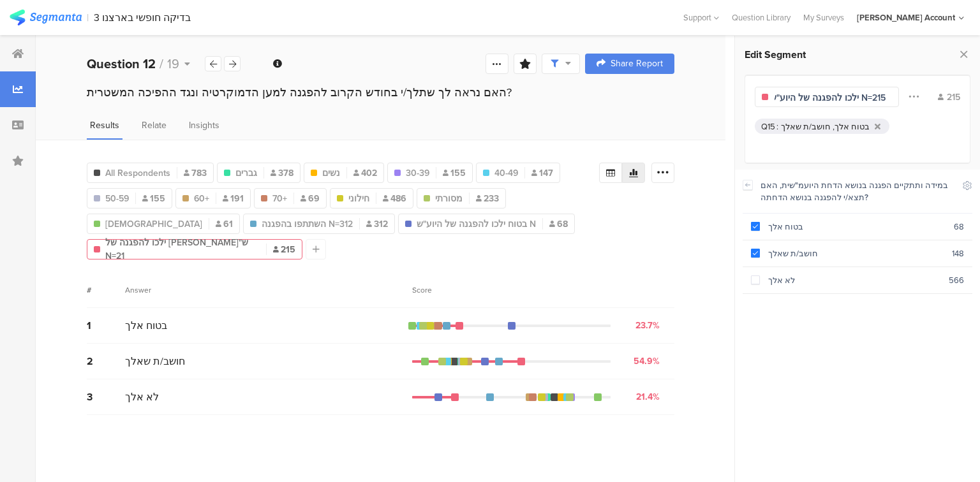
scroll to position [0, 10]
click at [417, 220] on span "בטוח ילכו להפגנה של היוע"ש N" at bounding box center [476, 224] width 119 height 13
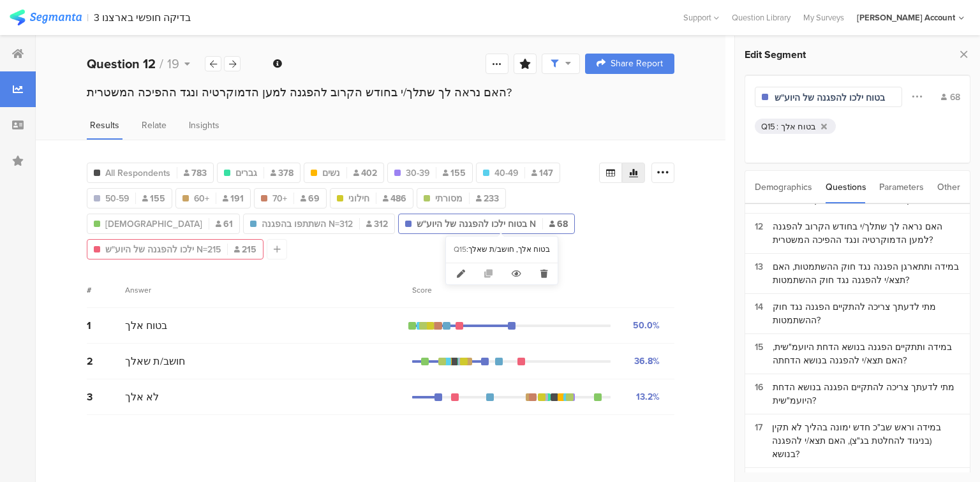
click at [221, 243] on span "ילכו להפגנה של היוע"ש N=215" at bounding box center [163, 249] width 116 height 13
type input "ילכו להפגנה של היוע"ש N=215"
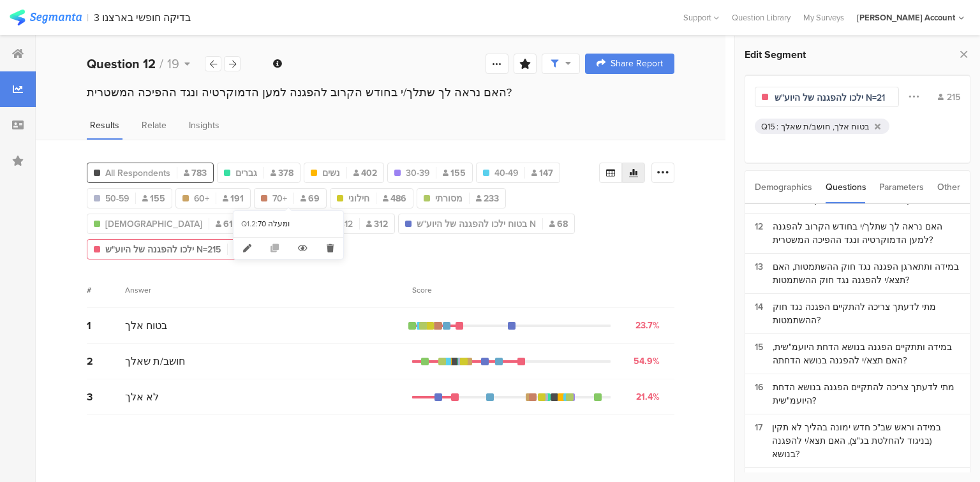
click at [159, 170] on span "All Respondents" at bounding box center [137, 173] width 65 height 13
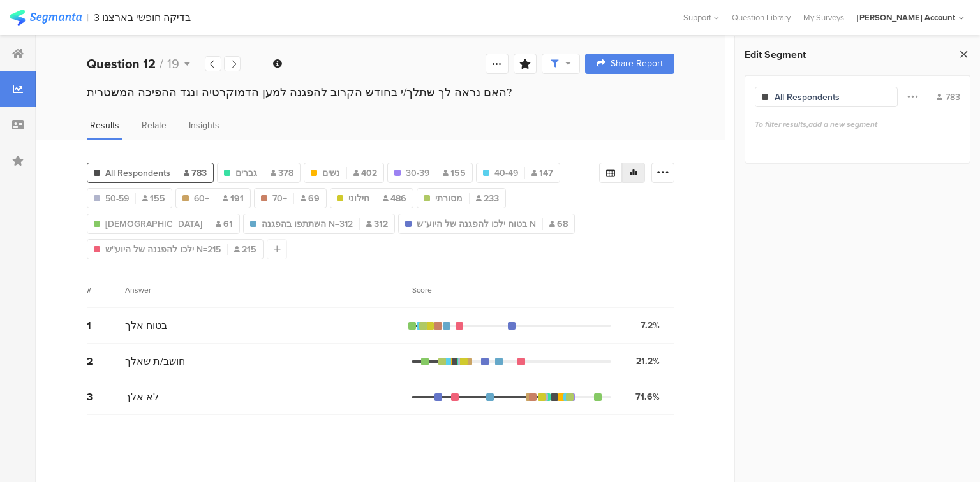
click at [969, 54] on icon at bounding box center [963, 54] width 13 height 18
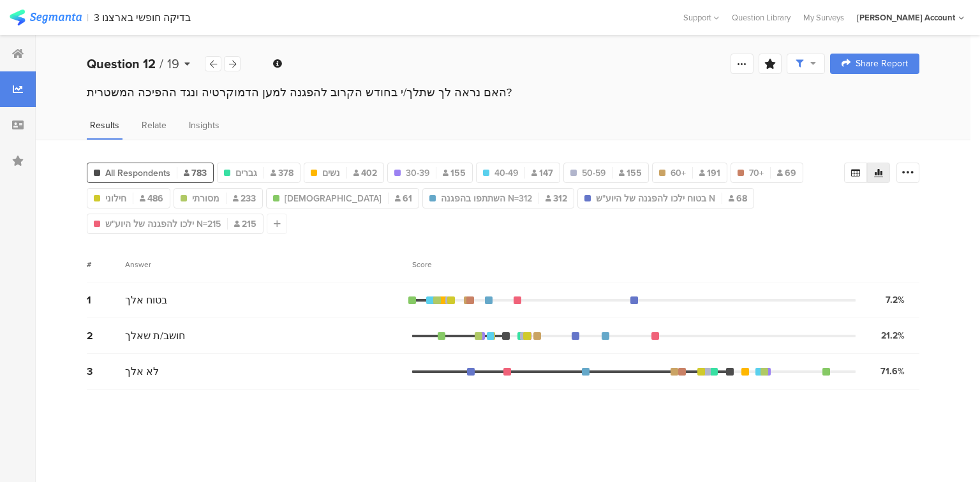
click at [142, 68] on b "Question 12" at bounding box center [121, 63] width 69 height 19
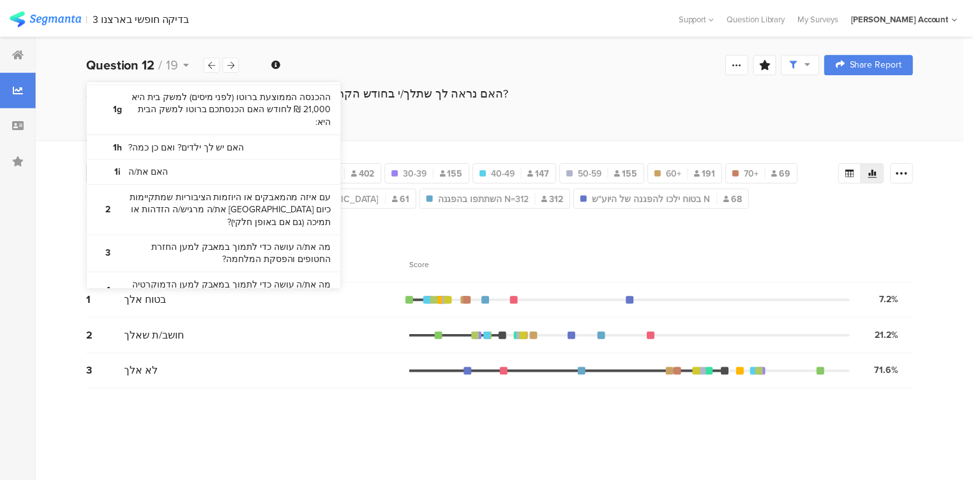
scroll to position [204, 0]
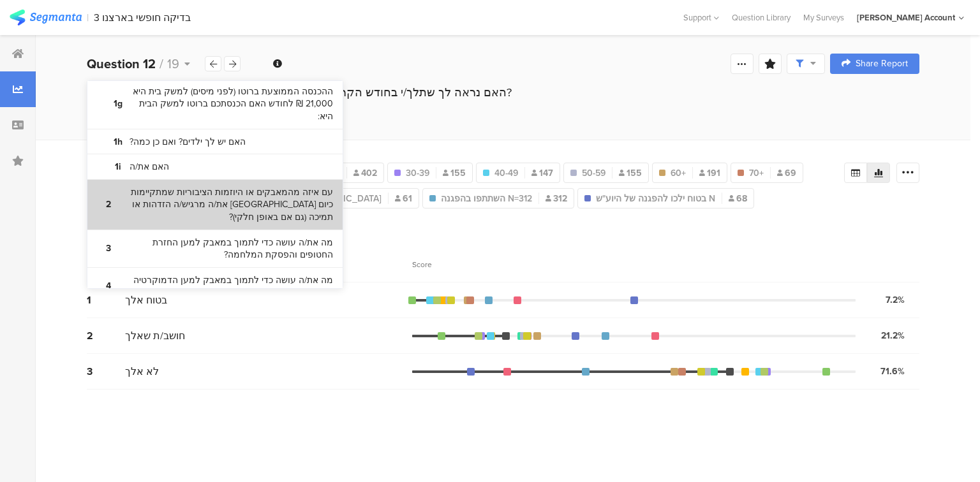
click at [193, 203] on bdi "עם איזה מהמאבקים או היוזמות הציבוריות שמתקיימות כיום [GEOGRAPHIC_DATA] את/ה מרג…" at bounding box center [226, 205] width 213 height 38
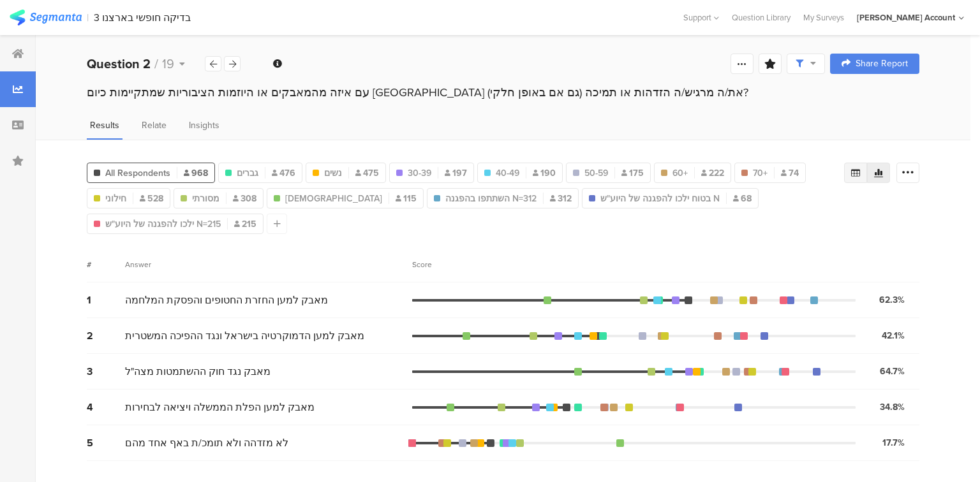
click at [853, 171] on icon at bounding box center [856, 173] width 10 height 10
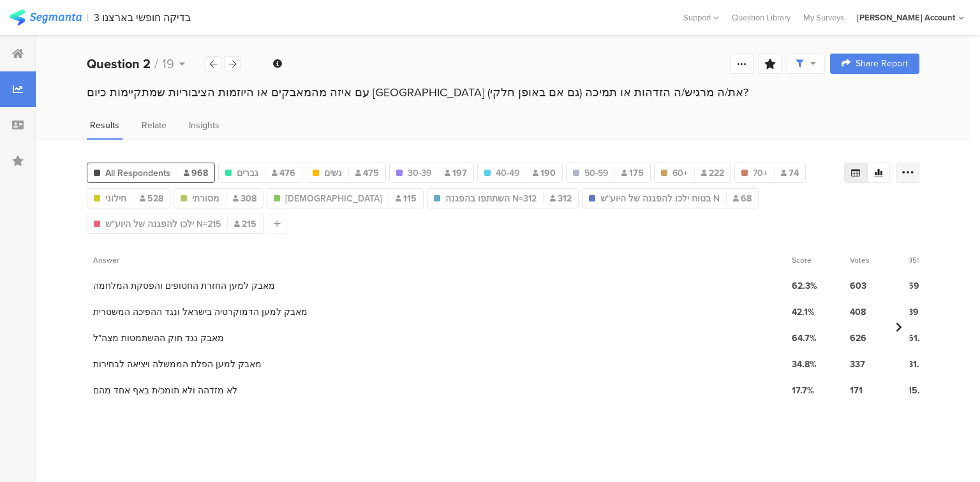
click at [912, 168] on icon at bounding box center [908, 173] width 13 height 13
click at [805, 209] on span "Export as Excel" at bounding box center [784, 208] width 61 height 13
click at [227, 66] on div at bounding box center [232, 63] width 17 height 15
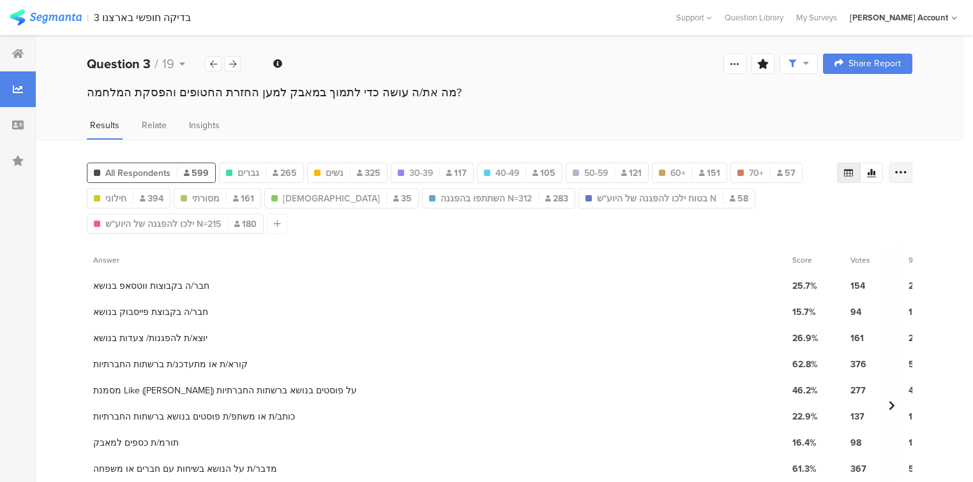
click at [912, 172] on div at bounding box center [900, 173] width 23 height 20
click at [789, 206] on span "Export as Excel" at bounding box center [784, 208] width 61 height 13
click at [234, 64] on icon at bounding box center [232, 64] width 7 height 8
click at [907, 172] on icon at bounding box center [900, 173] width 13 height 13
click at [798, 211] on span "Export as Excel" at bounding box center [784, 208] width 61 height 13
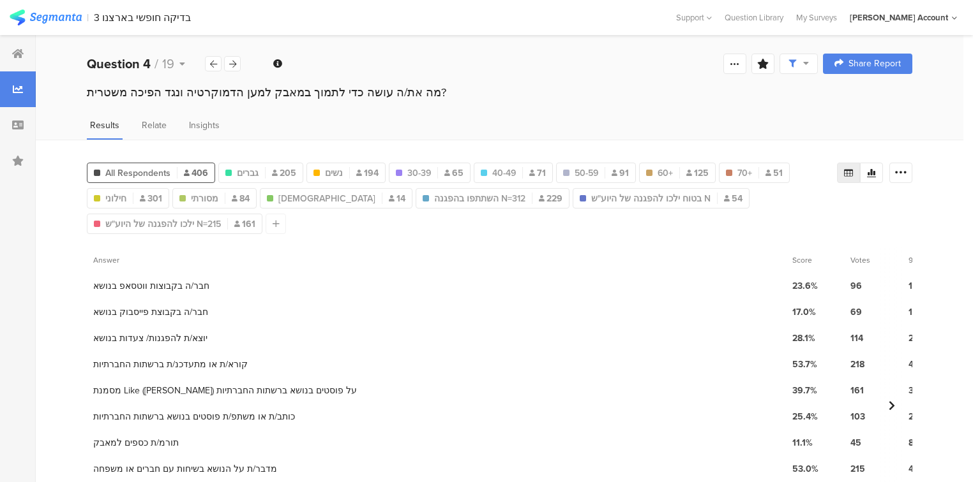
drag, startPoint x: 235, startPoint y: 64, endPoint x: 244, endPoint y: 70, distance: 11.2
click at [235, 64] on icon at bounding box center [232, 64] width 7 height 8
click at [906, 171] on icon at bounding box center [900, 173] width 13 height 13
click at [789, 212] on span "Export as Excel" at bounding box center [784, 208] width 61 height 13
click at [234, 64] on icon at bounding box center [232, 64] width 7 height 8
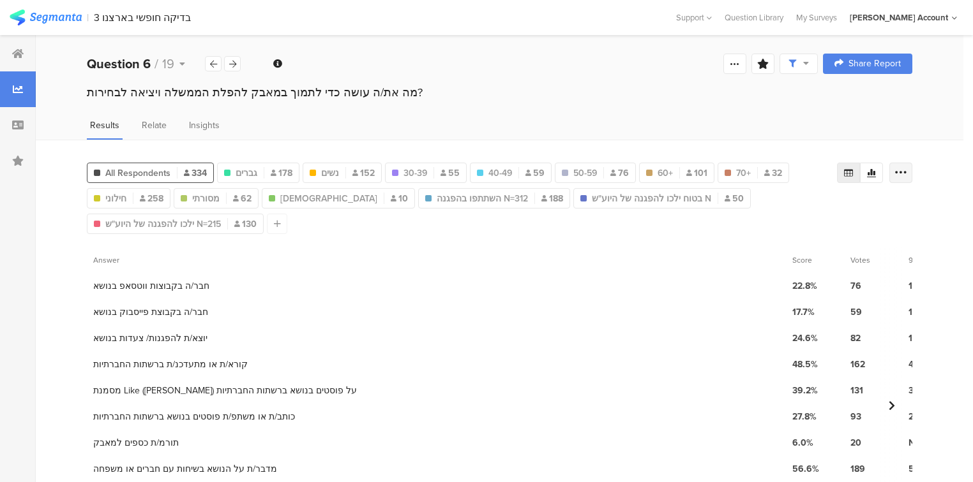
click at [907, 172] on icon at bounding box center [900, 173] width 13 height 13
click at [786, 210] on span "Export as Excel" at bounding box center [784, 208] width 61 height 13
drag, startPoint x: 232, startPoint y: 64, endPoint x: 294, endPoint y: 78, distance: 63.0
click at [232, 64] on icon at bounding box center [232, 64] width 7 height 8
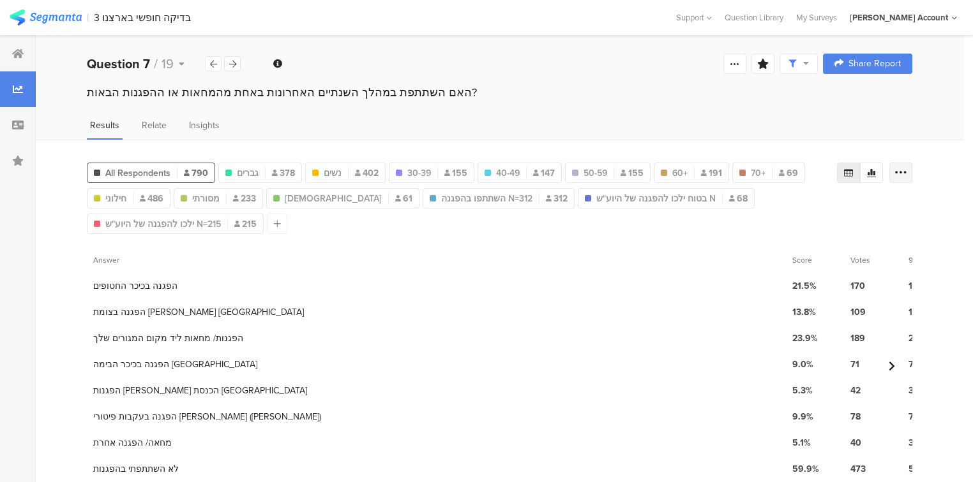
click at [907, 170] on icon at bounding box center [900, 173] width 13 height 13
click at [786, 211] on span "Export as Excel" at bounding box center [784, 208] width 61 height 13
click at [232, 64] on icon at bounding box center [232, 64] width 7 height 8
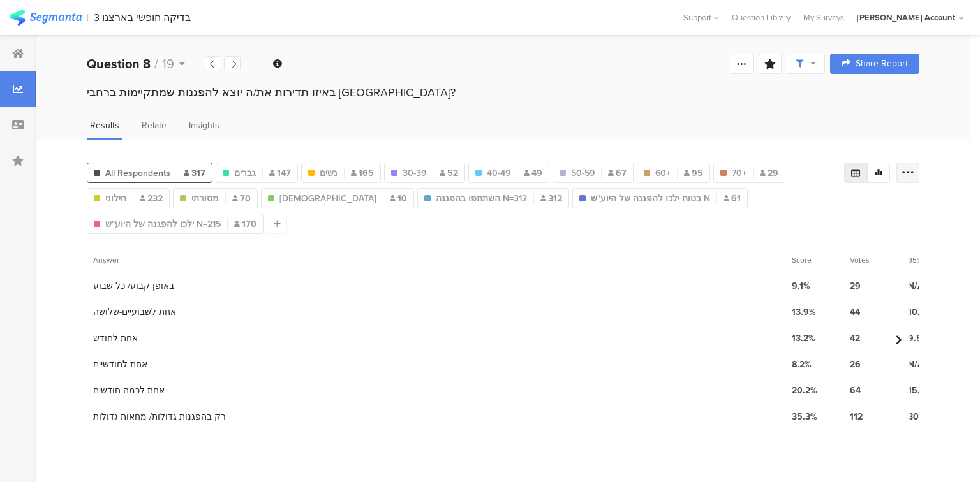
click at [900, 171] on div at bounding box center [908, 173] width 23 height 20
click at [803, 209] on span "Export as Excel" at bounding box center [784, 208] width 61 height 13
click at [230, 61] on icon at bounding box center [232, 64] width 7 height 8
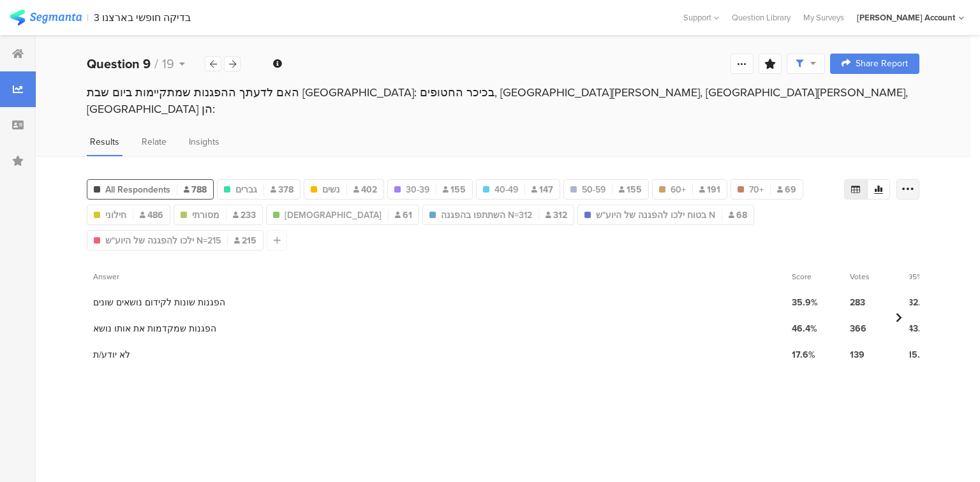
click at [909, 183] on icon at bounding box center [908, 189] width 13 height 13
click at [796, 204] on span "Export as Excel" at bounding box center [784, 208] width 61 height 13
click at [233, 60] on icon at bounding box center [232, 64] width 7 height 8
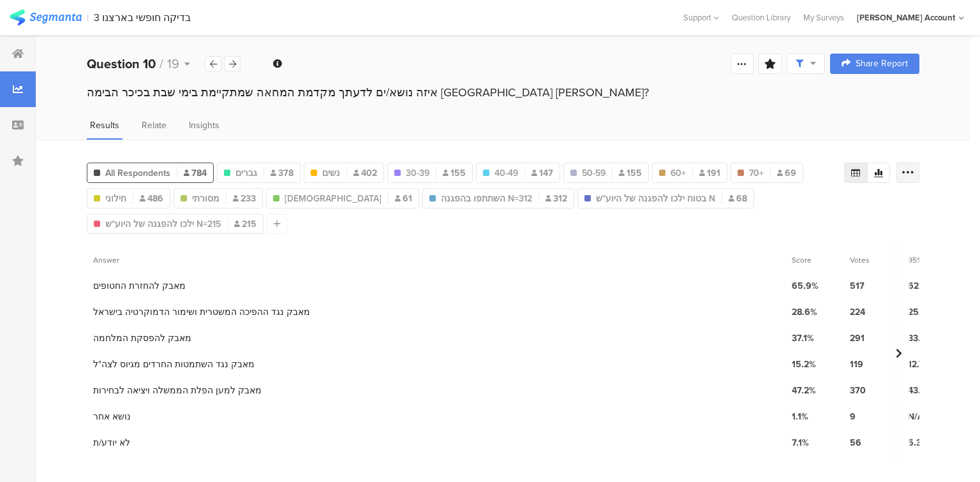
click at [911, 167] on icon at bounding box center [908, 173] width 13 height 13
click at [777, 204] on span "Export as Excel" at bounding box center [784, 208] width 61 height 13
drag, startPoint x: 234, startPoint y: 64, endPoint x: 240, endPoint y: 68, distance: 7.4
click at [234, 64] on icon at bounding box center [232, 64] width 7 height 8
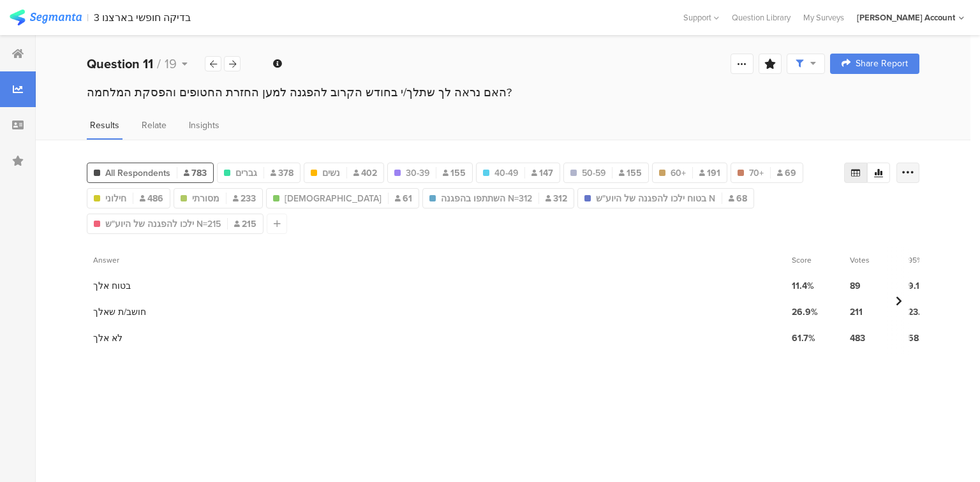
click at [907, 169] on icon at bounding box center [908, 173] width 13 height 13
click at [784, 211] on span "Export as Excel" at bounding box center [784, 208] width 61 height 13
click at [232, 61] on icon at bounding box center [232, 64] width 7 height 8
click at [909, 167] on icon at bounding box center [908, 173] width 13 height 13
click at [810, 204] on span "Export as Excel" at bounding box center [784, 208] width 61 height 13
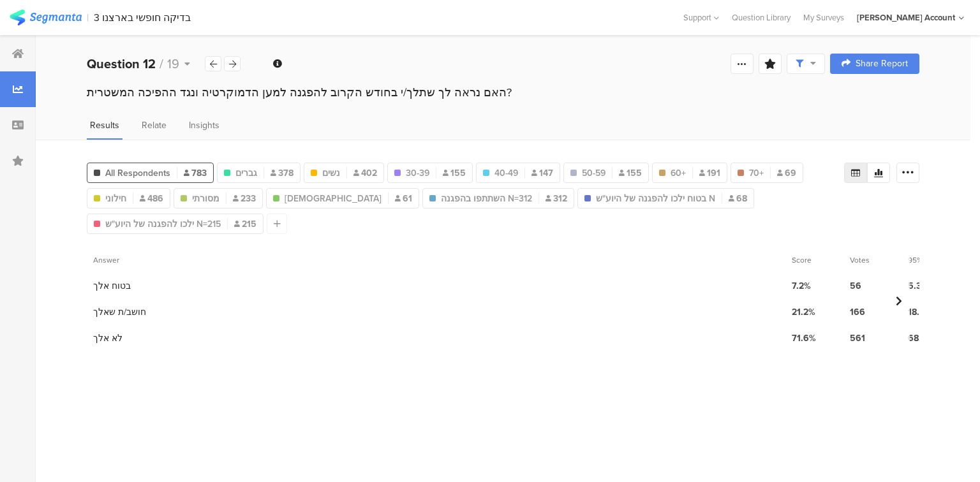
drag, startPoint x: 239, startPoint y: 61, endPoint x: 245, endPoint y: 64, distance: 6.9
click at [239, 61] on div at bounding box center [232, 63] width 17 height 15
click at [912, 171] on icon at bounding box center [908, 173] width 13 height 13
click at [809, 207] on span "Export as Excel" at bounding box center [784, 208] width 61 height 13
click at [237, 68] on div at bounding box center [232, 63] width 17 height 15
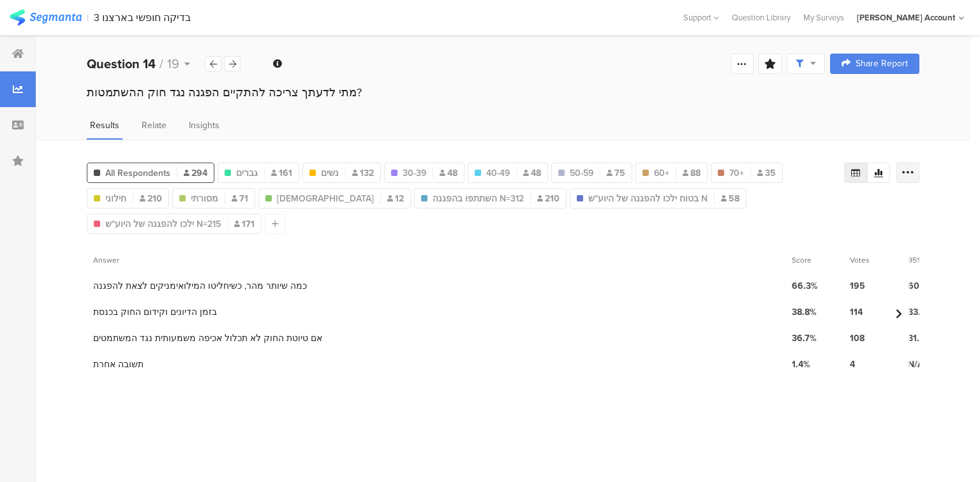
click at [904, 171] on icon at bounding box center [908, 173] width 13 height 13
click at [800, 210] on span "Export as Excel" at bounding box center [784, 208] width 61 height 13
drag, startPoint x: 234, startPoint y: 62, endPoint x: 250, endPoint y: 67, distance: 17.4
click at [234, 62] on icon at bounding box center [232, 64] width 7 height 8
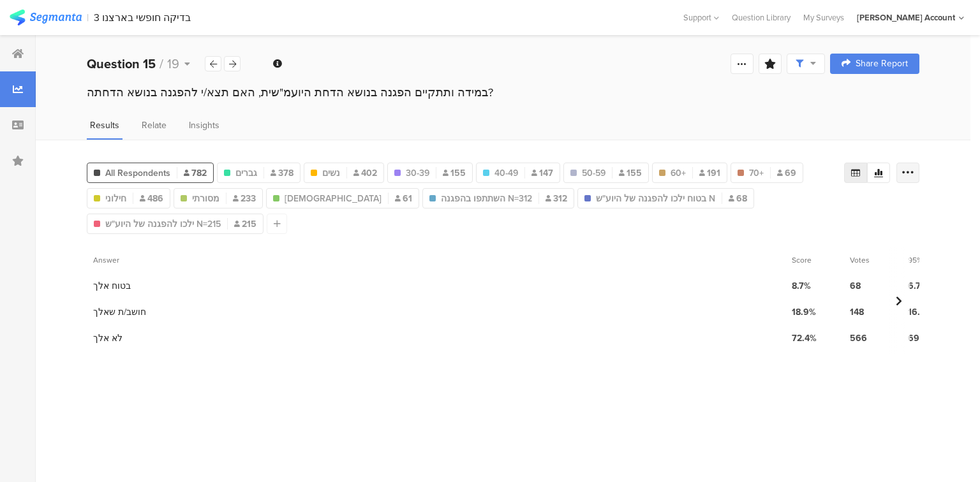
click at [911, 171] on icon at bounding box center [908, 173] width 13 height 13
click at [793, 206] on span "Export as Excel" at bounding box center [784, 208] width 61 height 13
click at [230, 64] on icon at bounding box center [232, 64] width 7 height 8
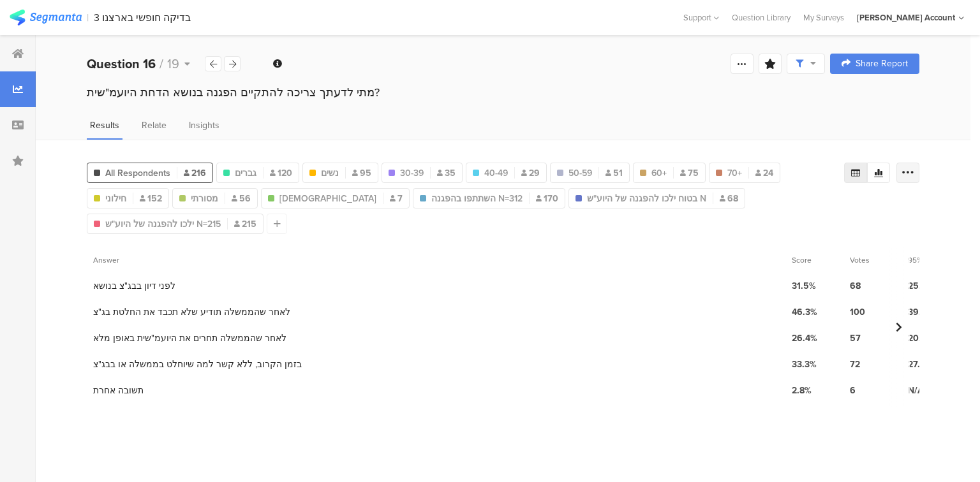
click at [912, 172] on icon at bounding box center [908, 173] width 13 height 13
click at [794, 206] on span "Export as Excel" at bounding box center [784, 208] width 61 height 13
click at [230, 63] on icon at bounding box center [232, 64] width 7 height 8
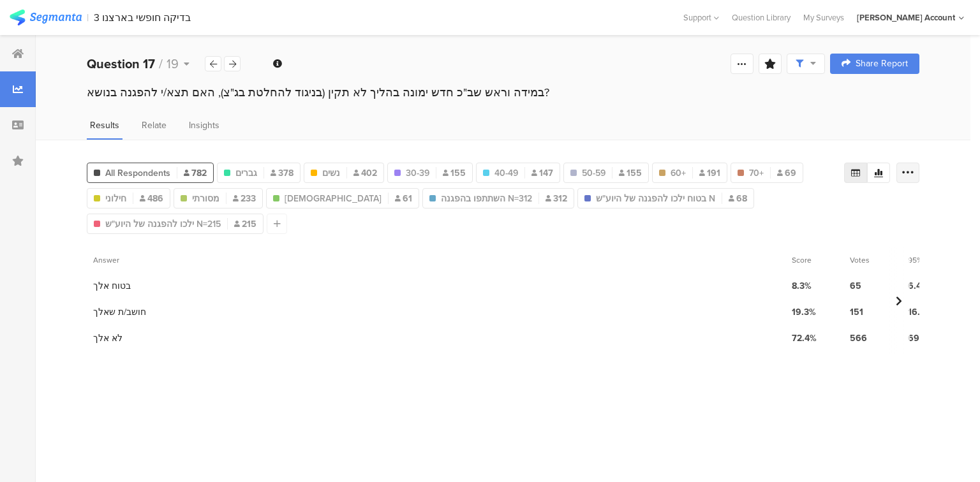
click at [909, 168] on icon at bounding box center [908, 173] width 13 height 13
click at [781, 209] on span "Export as Excel" at bounding box center [784, 208] width 61 height 13
click at [230, 64] on icon at bounding box center [232, 64] width 7 height 8
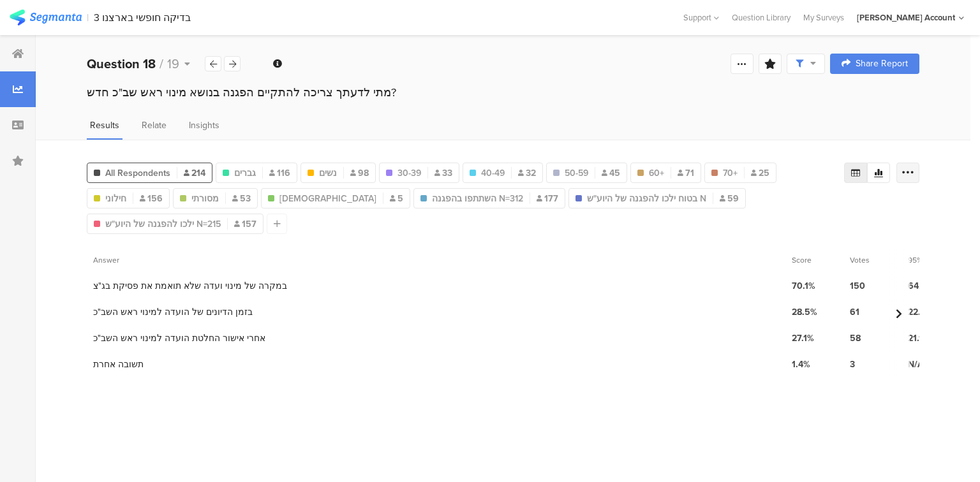
click at [914, 172] on icon at bounding box center [908, 173] width 13 height 13
click at [786, 213] on span "Export as Excel" at bounding box center [784, 208] width 61 height 13
click at [234, 64] on icon at bounding box center [232, 64] width 7 height 8
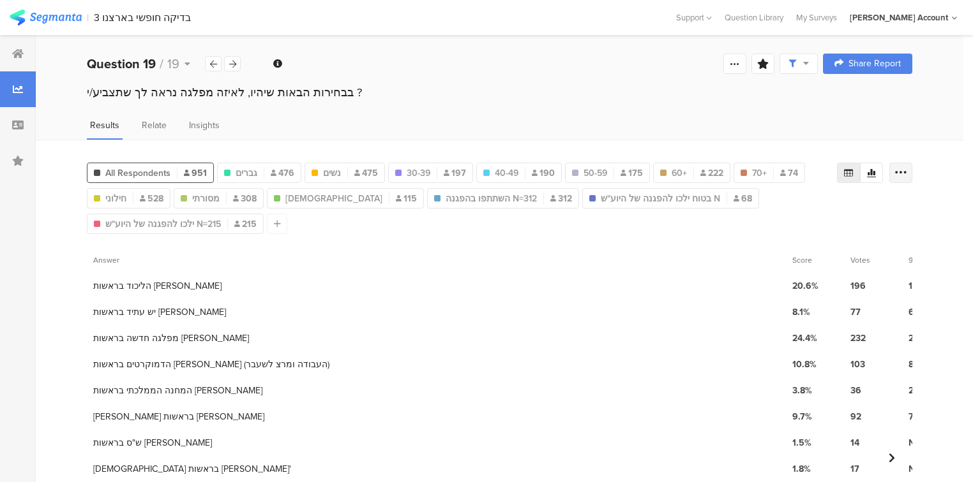
click at [907, 169] on icon at bounding box center [900, 173] width 13 height 13
click at [796, 205] on span "Export as Excel" at bounding box center [784, 208] width 61 height 13
